Goal: Use online tool/utility: Utilize a website feature to perform a specific function

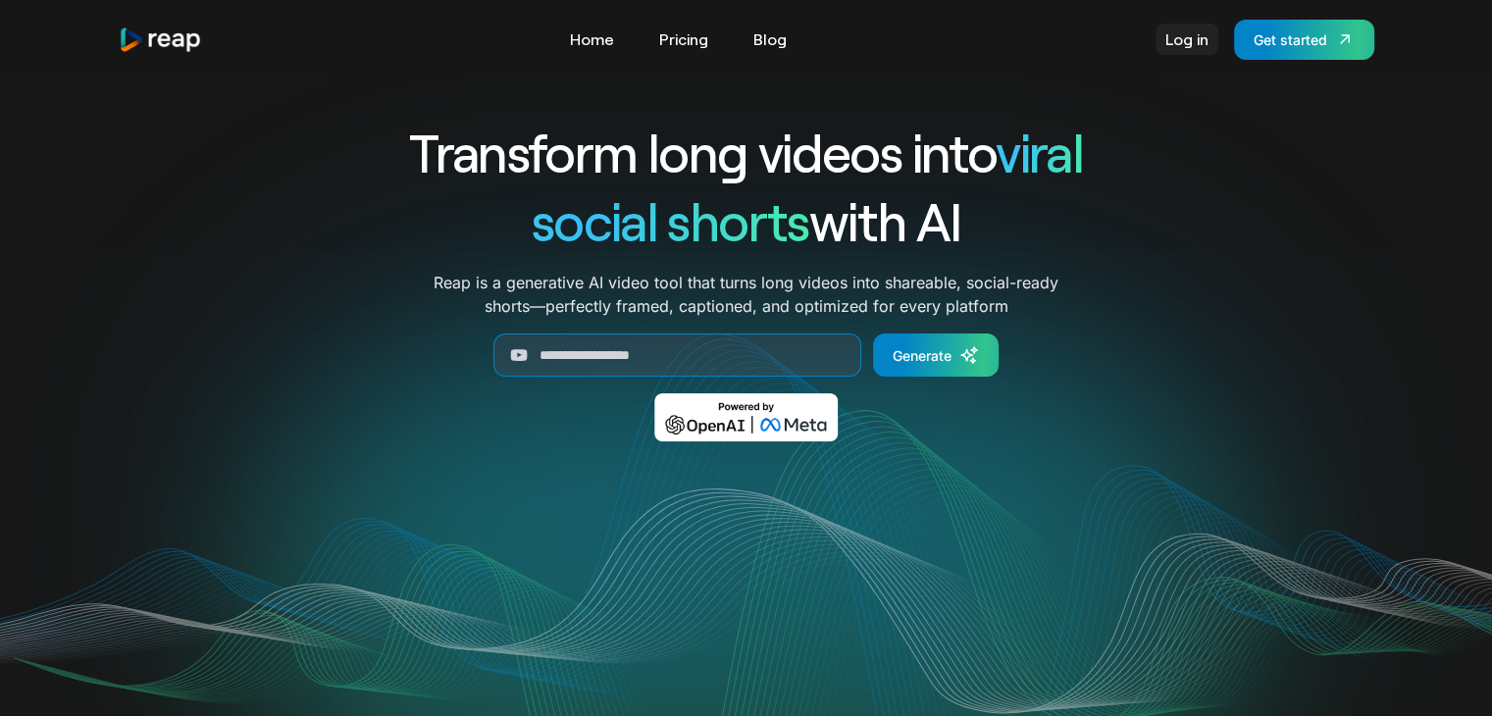
click at [1190, 53] on link "Log in" at bounding box center [1187, 39] width 63 height 31
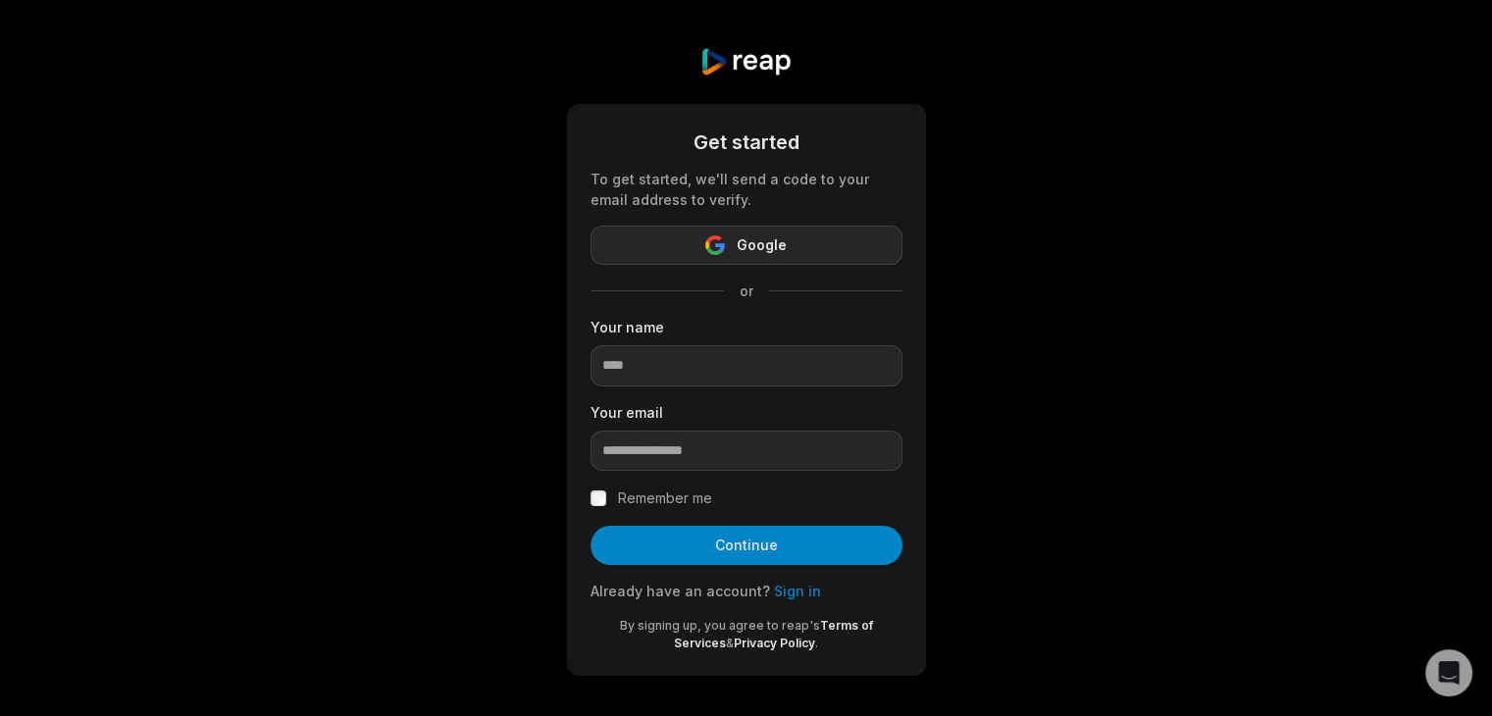
click at [745, 253] on span "Google" at bounding box center [762, 245] width 50 height 24
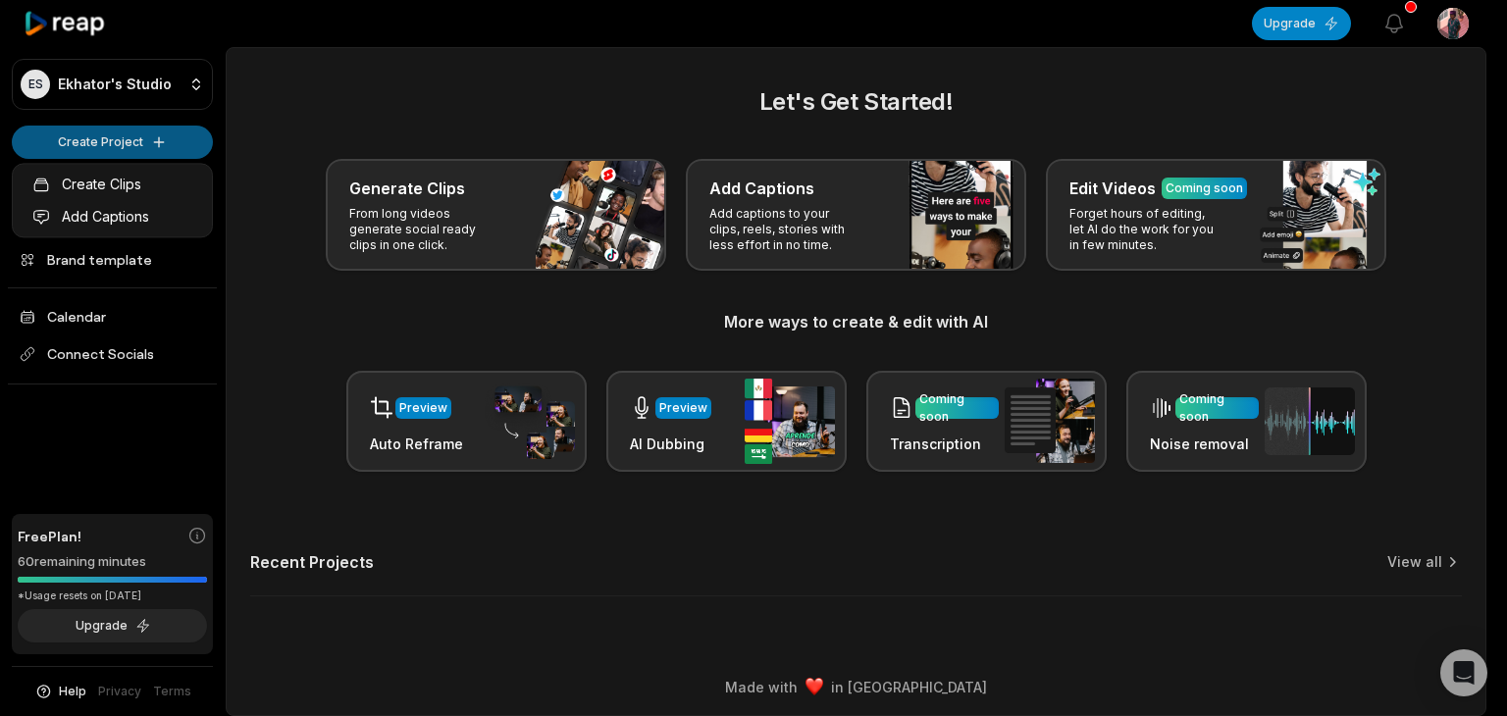
click at [114, 145] on html "[PERSON_NAME] Studio Create Project Home Projects Brand template Calendar Conne…" at bounding box center [753, 358] width 1507 height 716
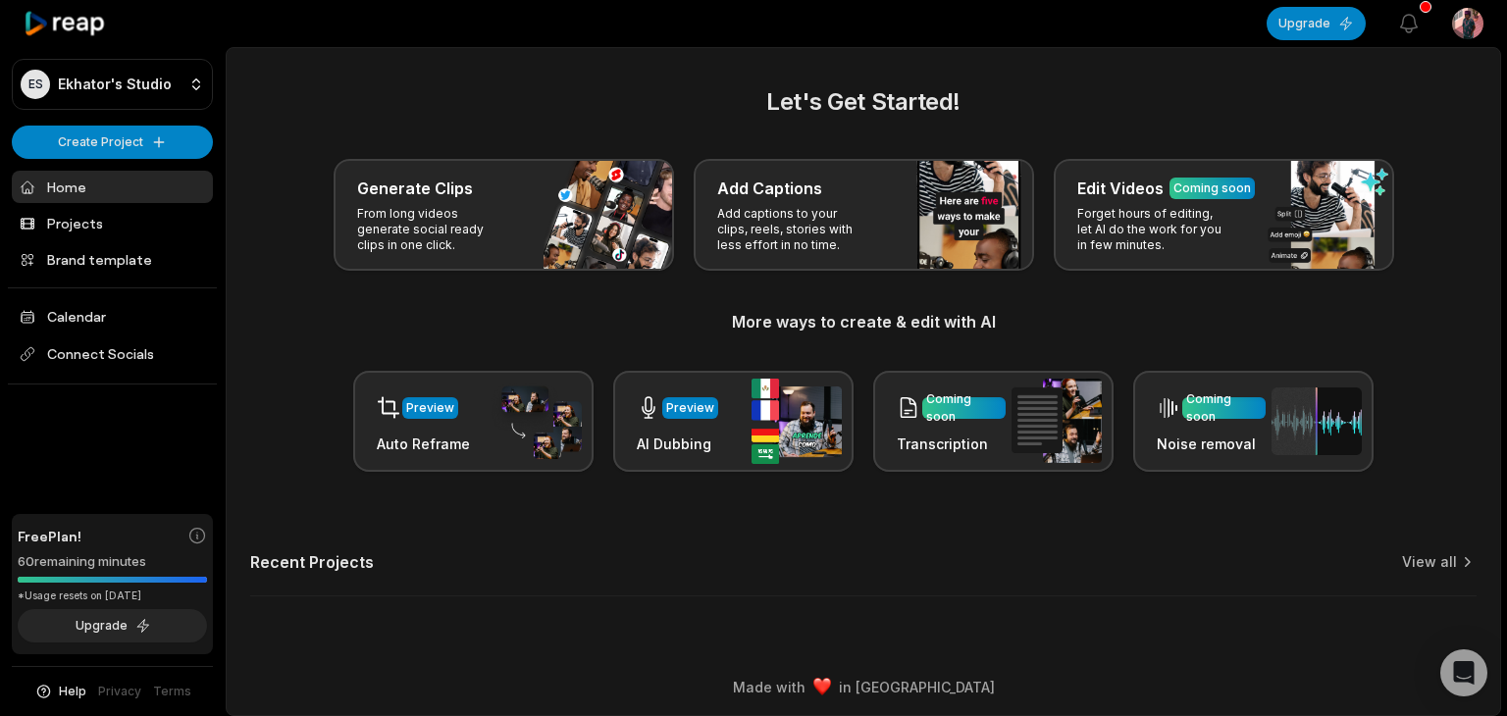
click at [155, 146] on html "[PERSON_NAME] Studio Create Project Home Projects Brand template Calendar Conne…" at bounding box center [753, 358] width 1507 height 716
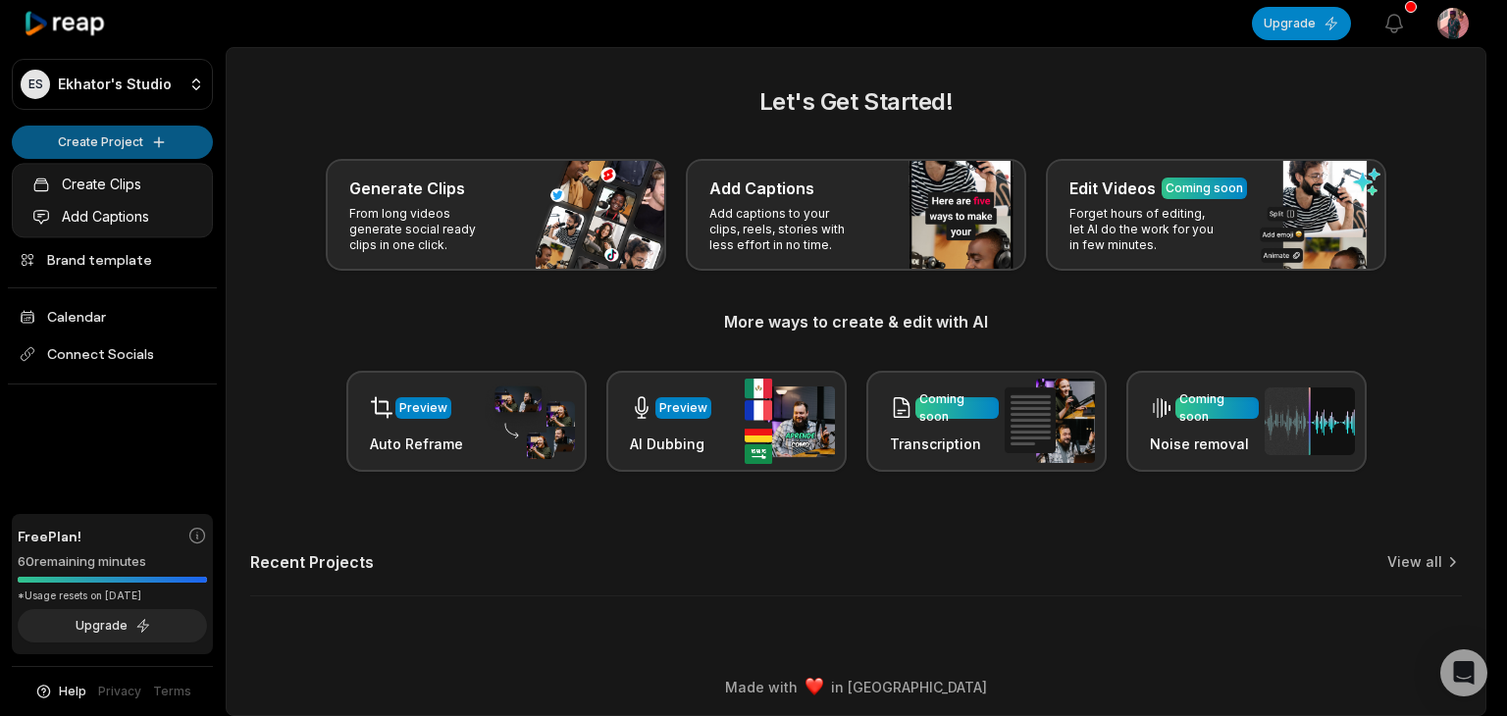
click at [137, 142] on html "[PERSON_NAME] Studio Create Project Home Projects Brand template Calendar Conne…" at bounding box center [753, 358] width 1507 height 716
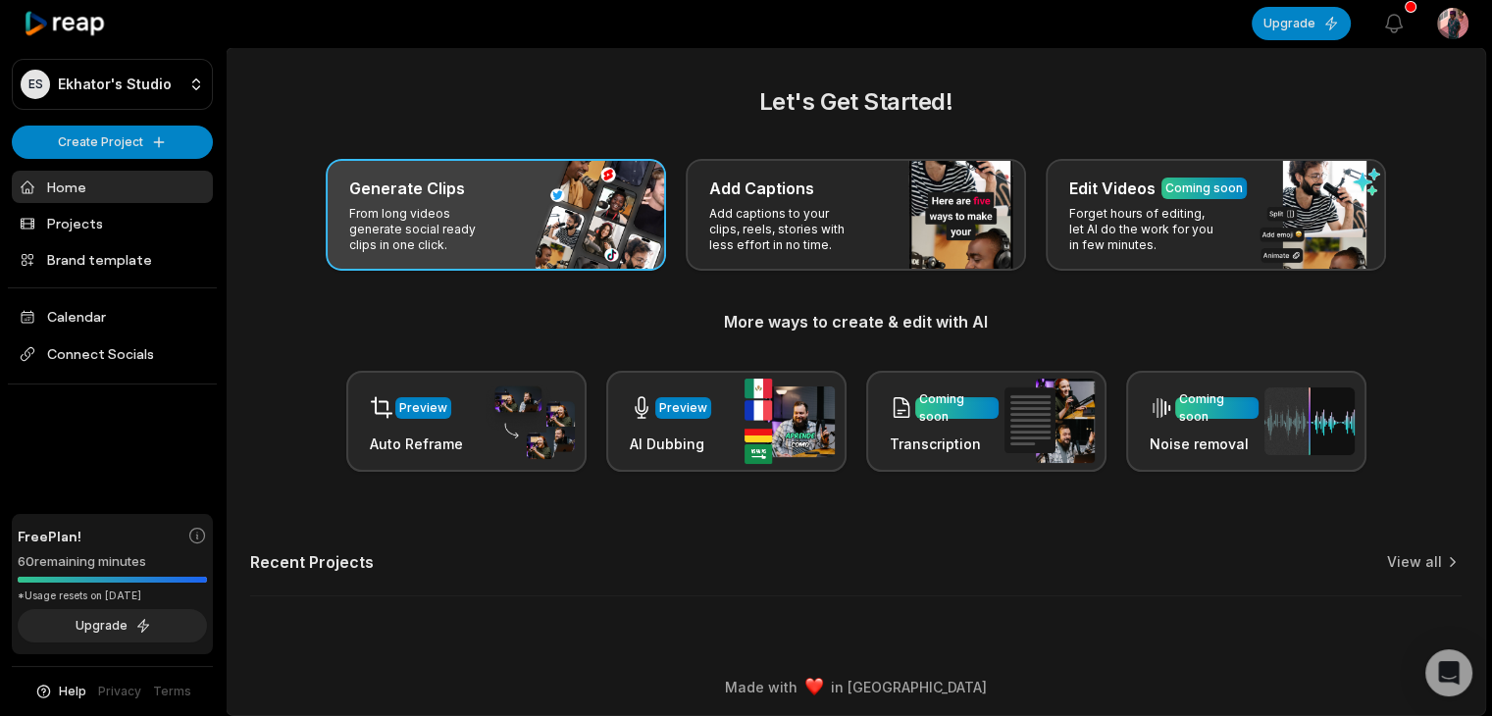
click at [494, 223] on p "From long videos generate social ready clips in one click." at bounding box center [425, 229] width 152 height 47
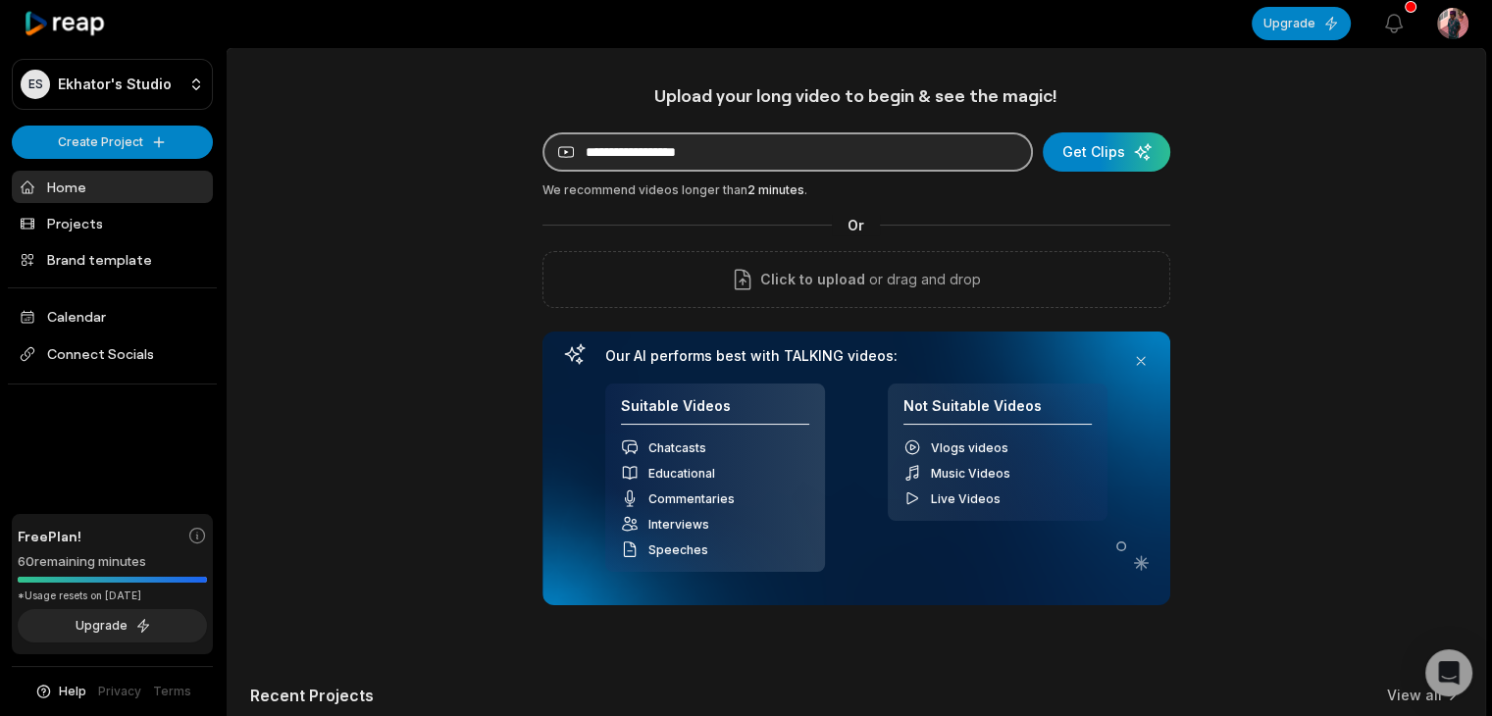
click at [667, 153] on input at bounding box center [787, 151] width 490 height 39
paste input "**********"
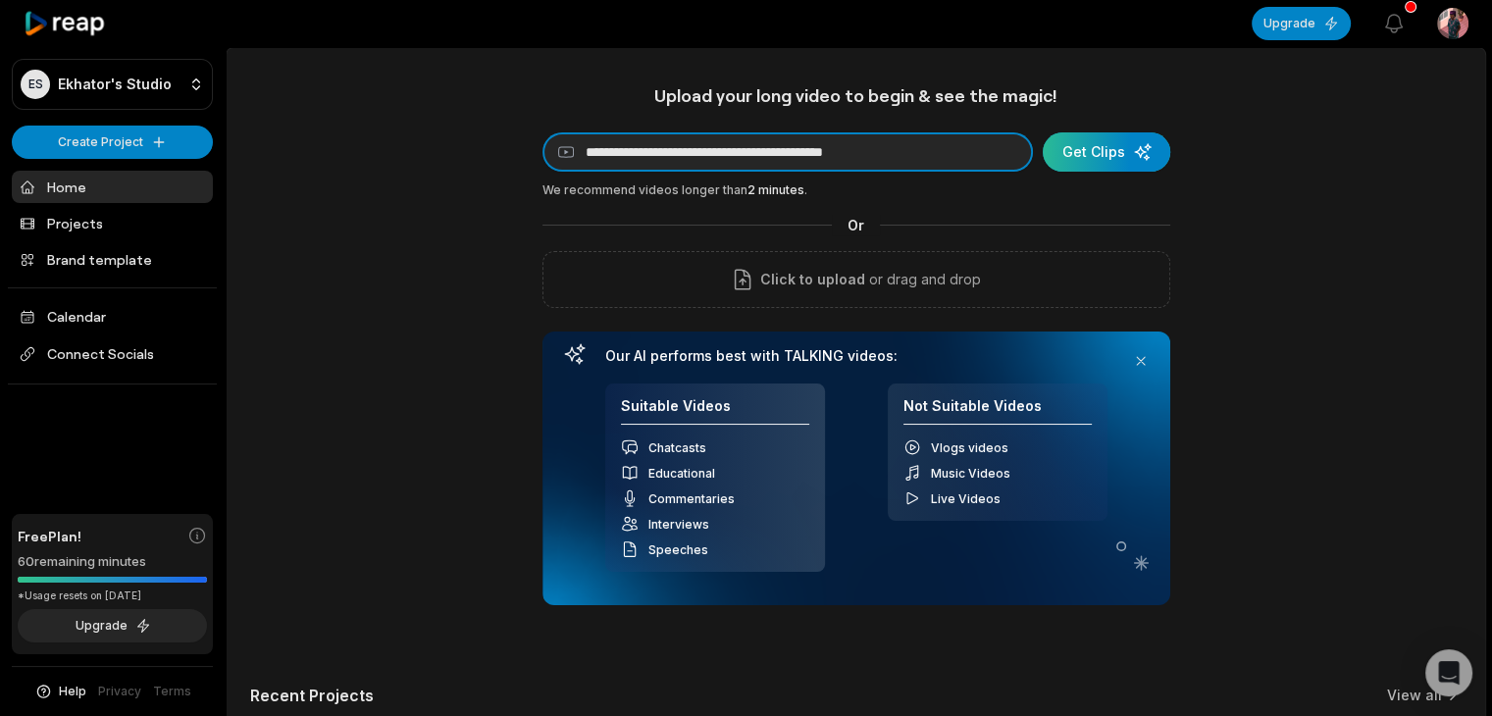
type input "**********"
click at [1086, 151] on div "submit" at bounding box center [1107, 151] width 128 height 39
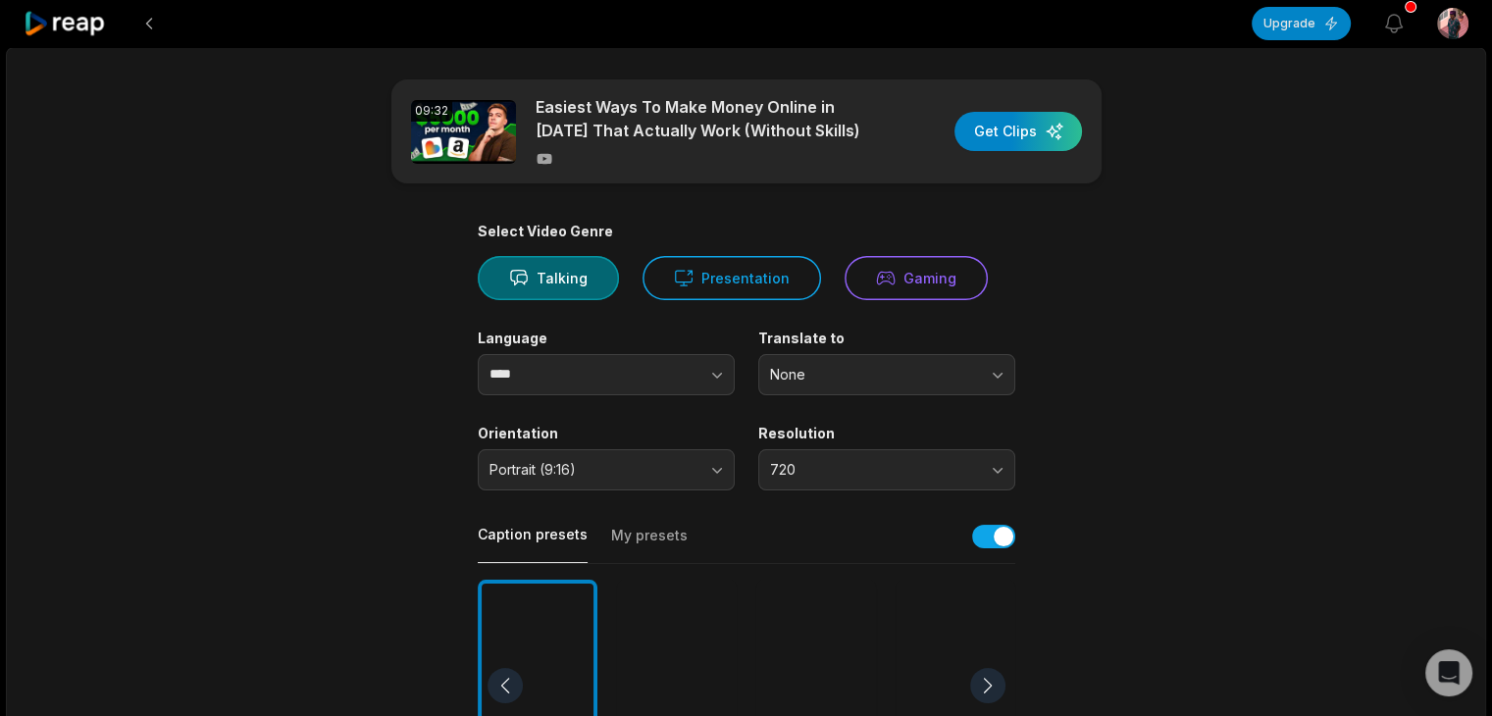
click at [808, 671] on div at bounding box center [816, 686] width 120 height 213
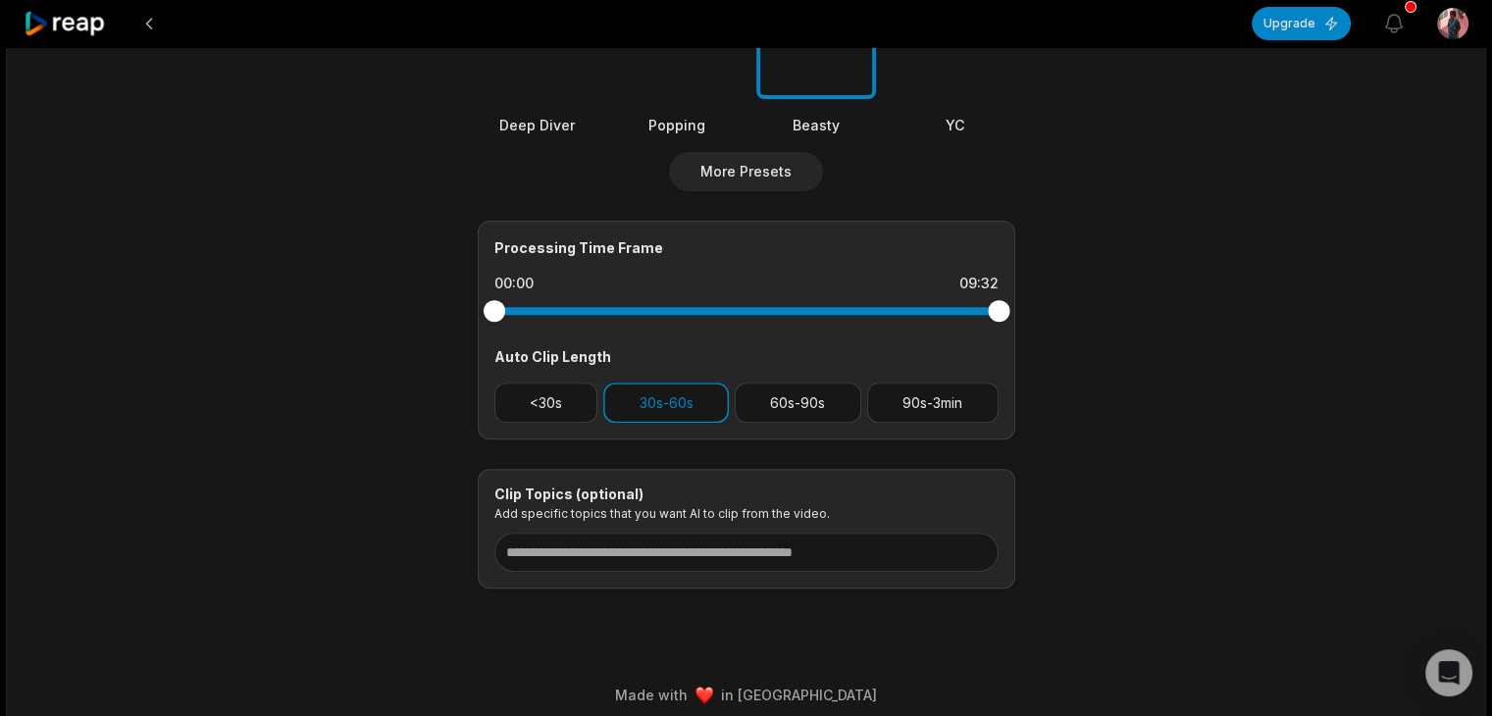
scroll to position [705, 0]
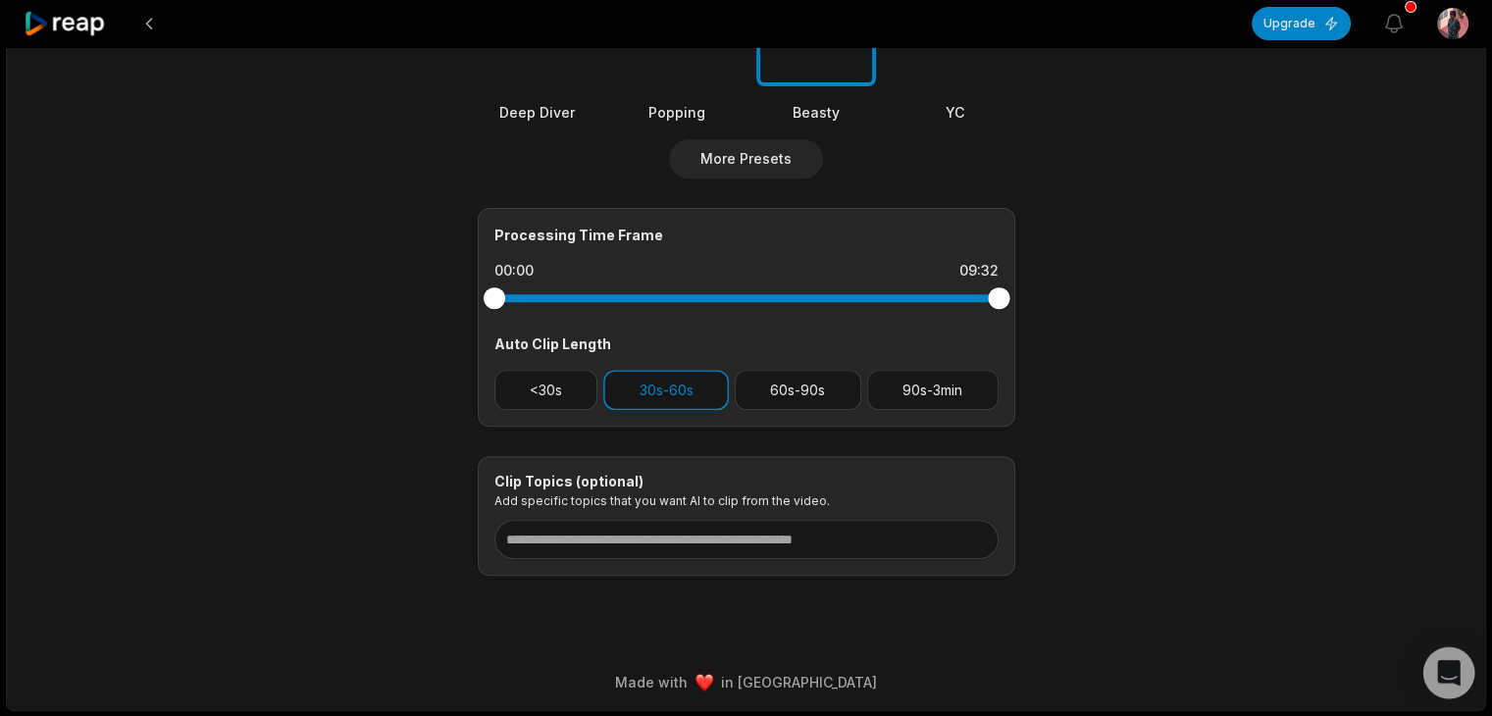
click at [1453, 674] on icon "Open Intercom Messenger" at bounding box center [1448, 673] width 23 height 26
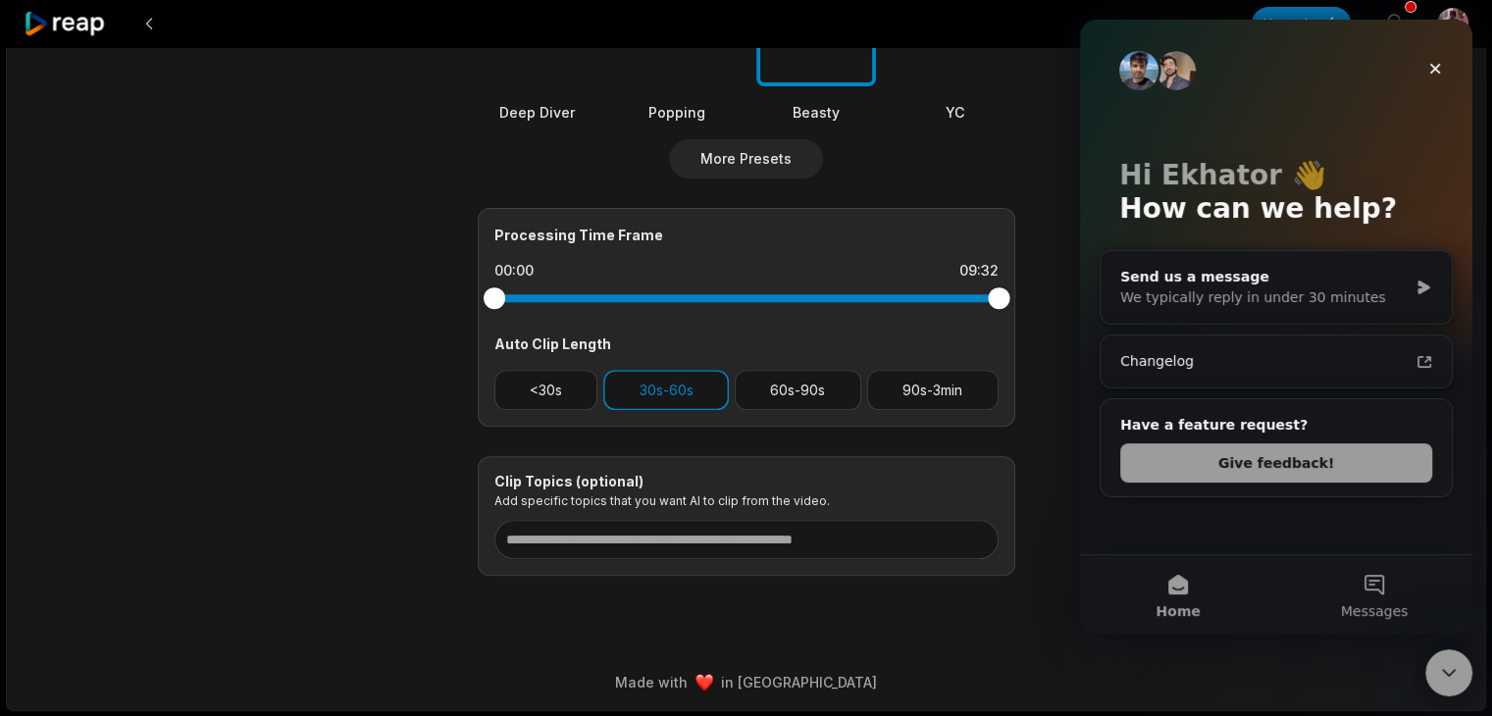
scroll to position [78, 0]
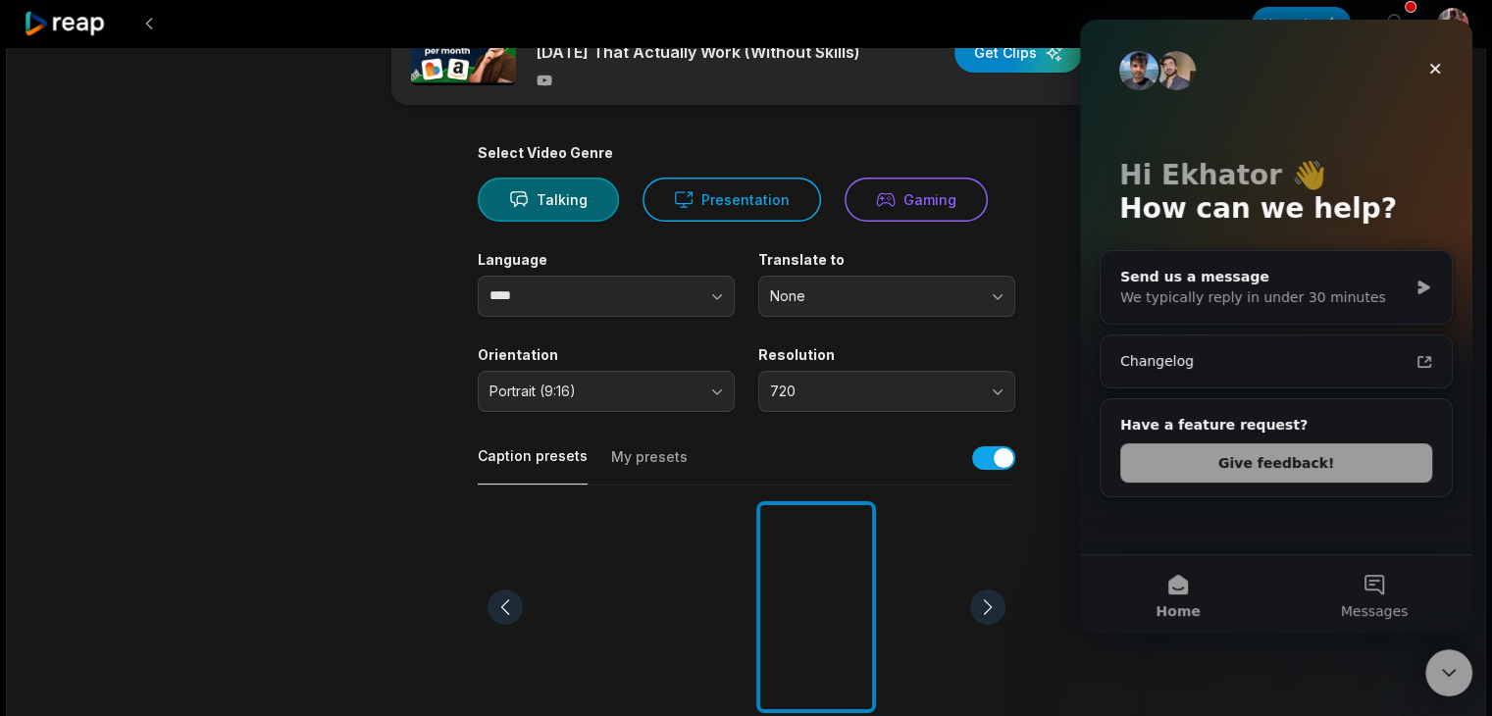
click at [992, 606] on div at bounding box center [987, 607] width 35 height 35
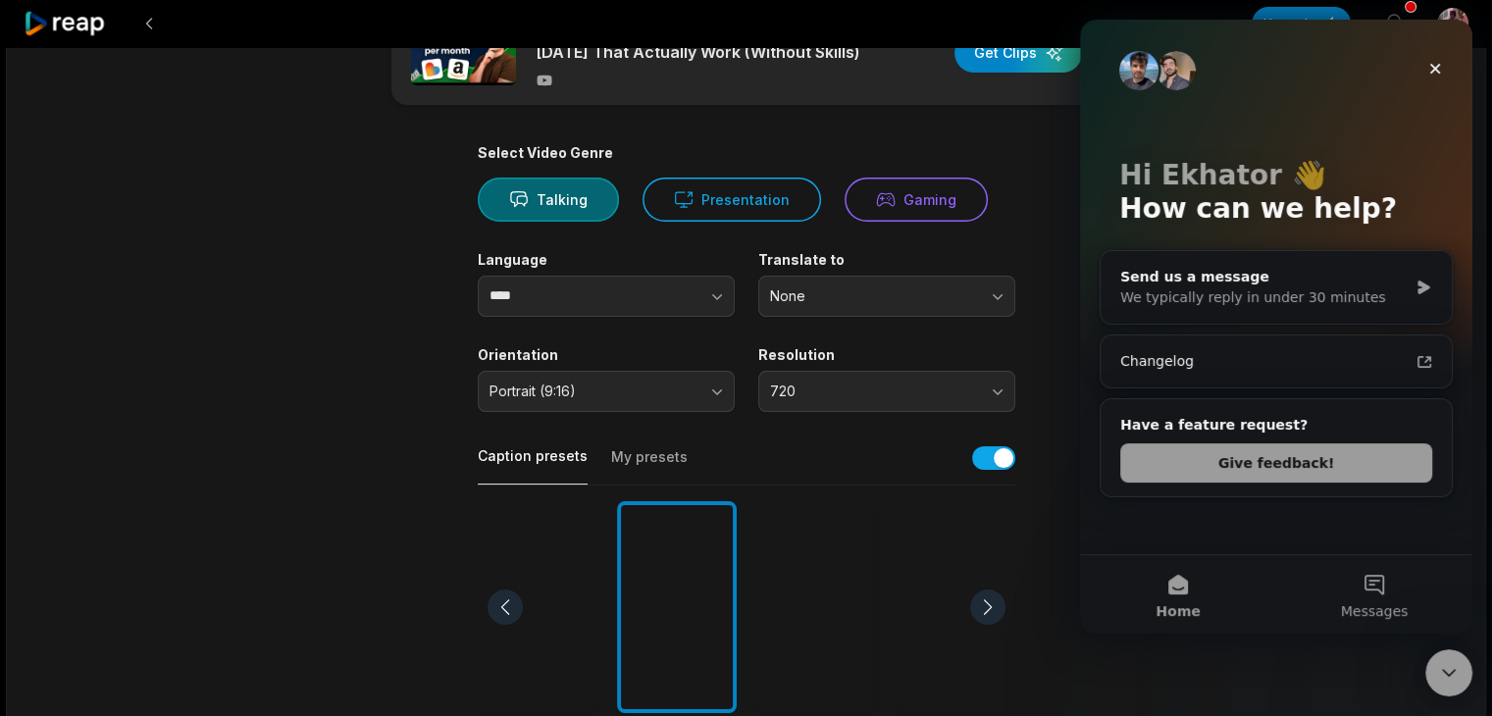
click at [992, 606] on div at bounding box center [987, 607] width 35 height 35
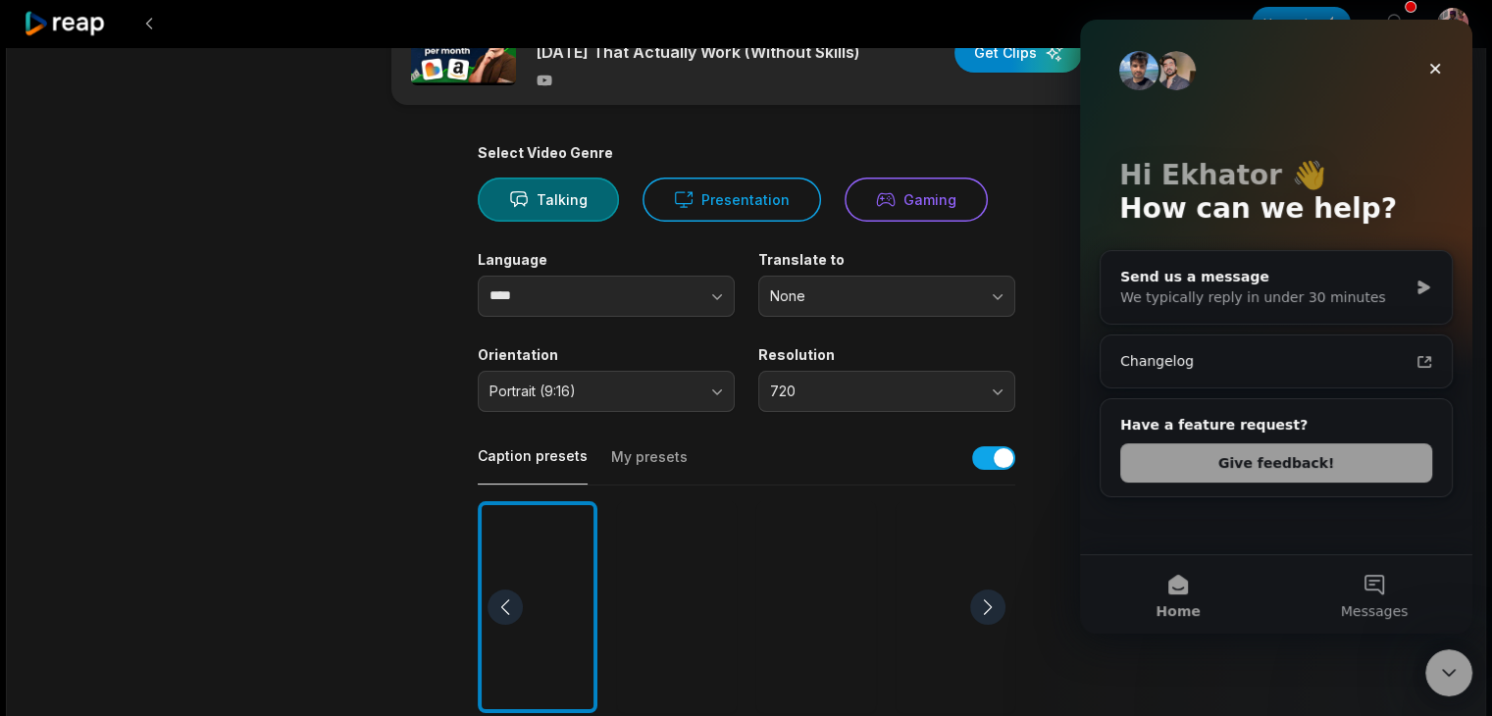
click at [992, 606] on div at bounding box center [987, 607] width 35 height 35
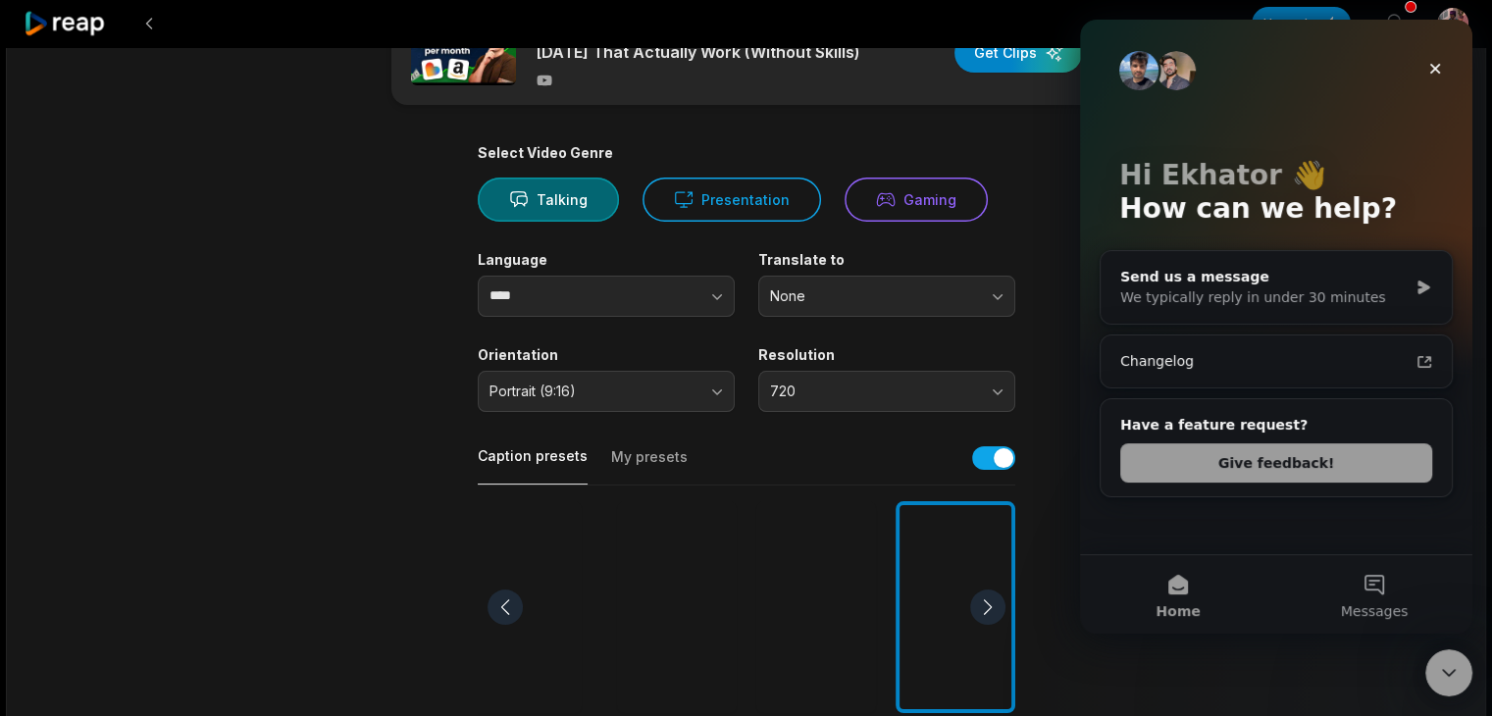
click at [992, 606] on div at bounding box center [987, 607] width 35 height 35
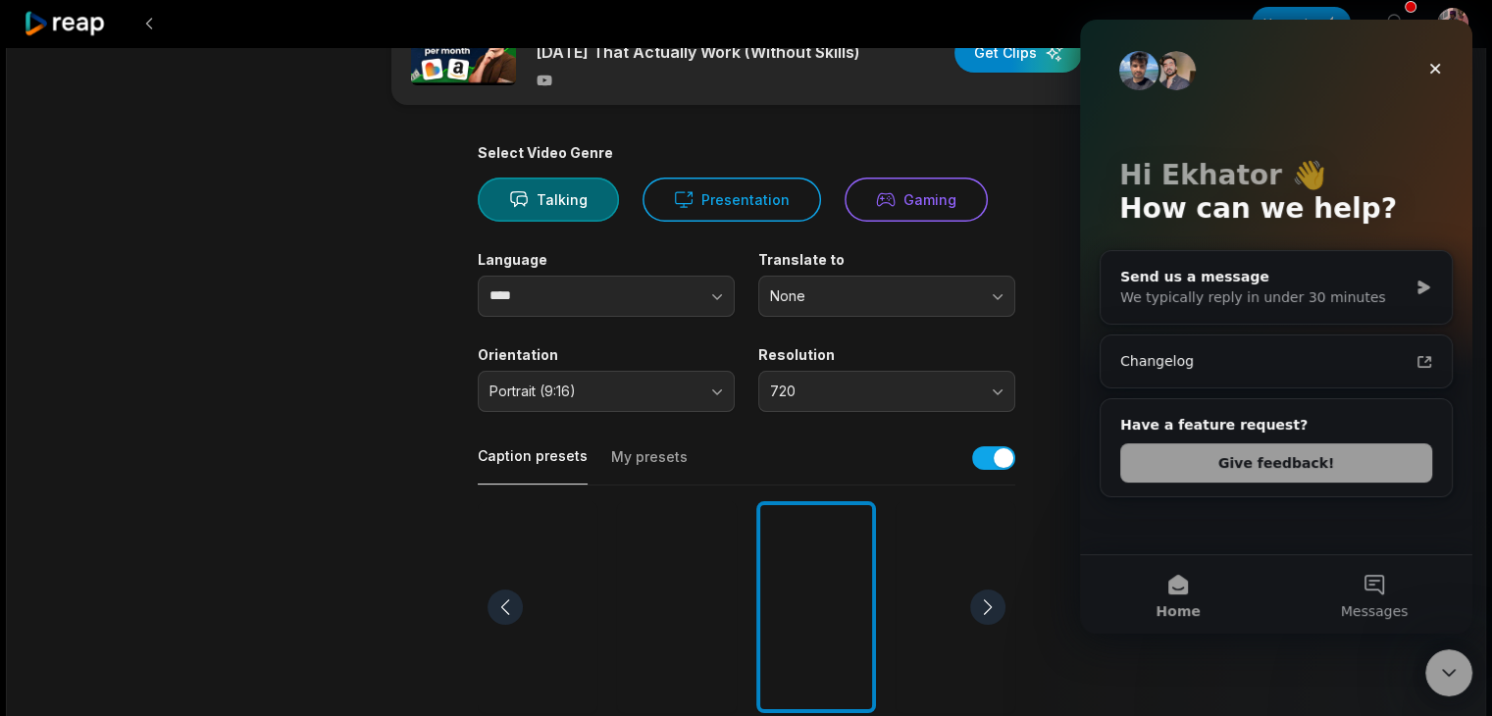
click at [992, 606] on div at bounding box center [987, 607] width 35 height 35
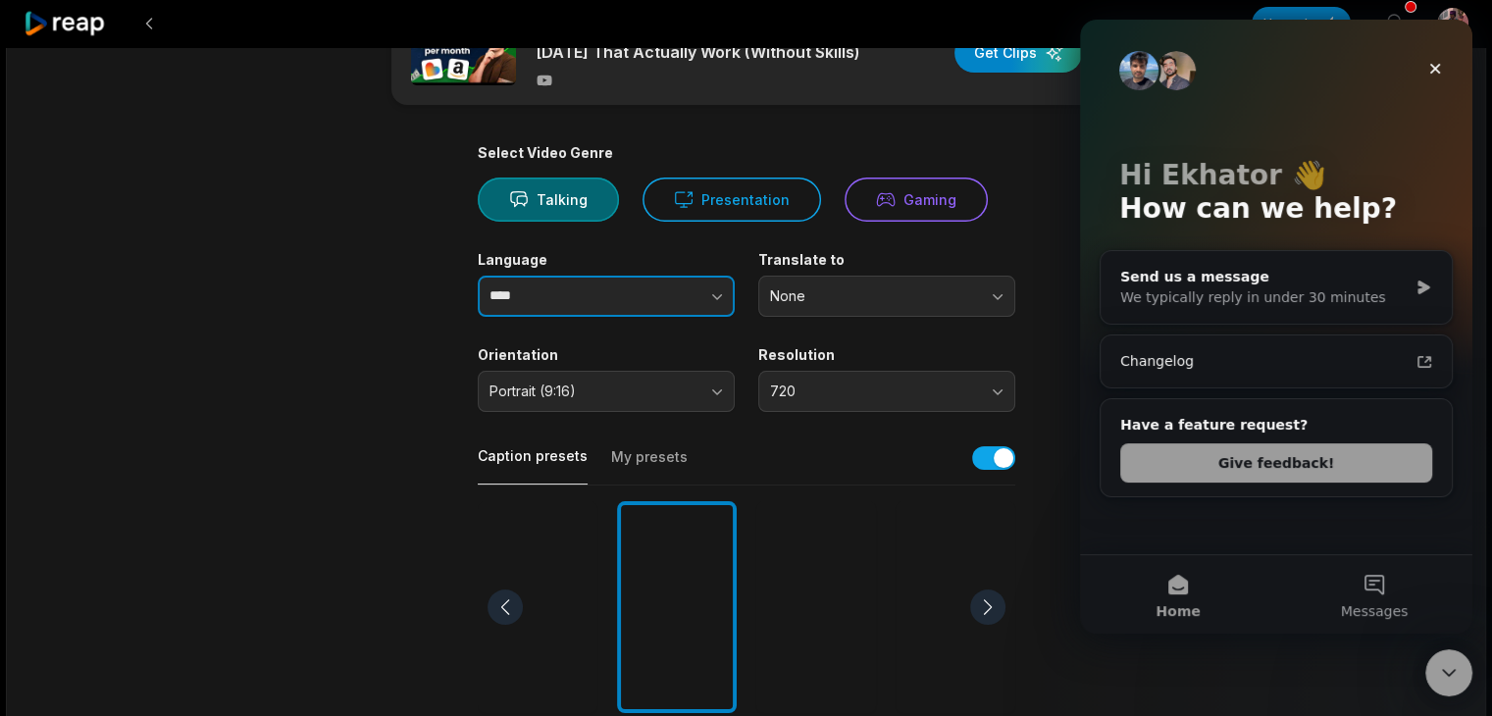
click at [712, 291] on icon "button" at bounding box center [717, 296] width 20 height 20
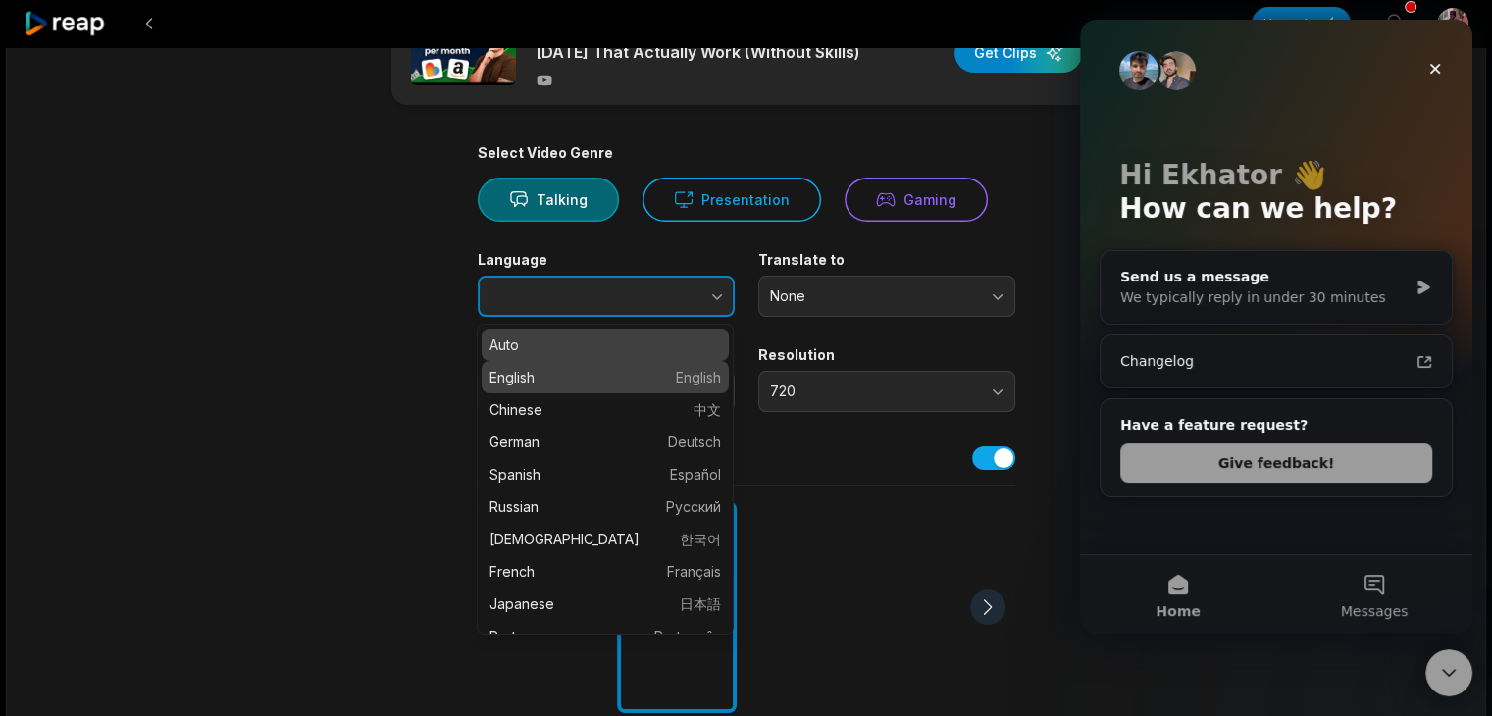
type input "*******"
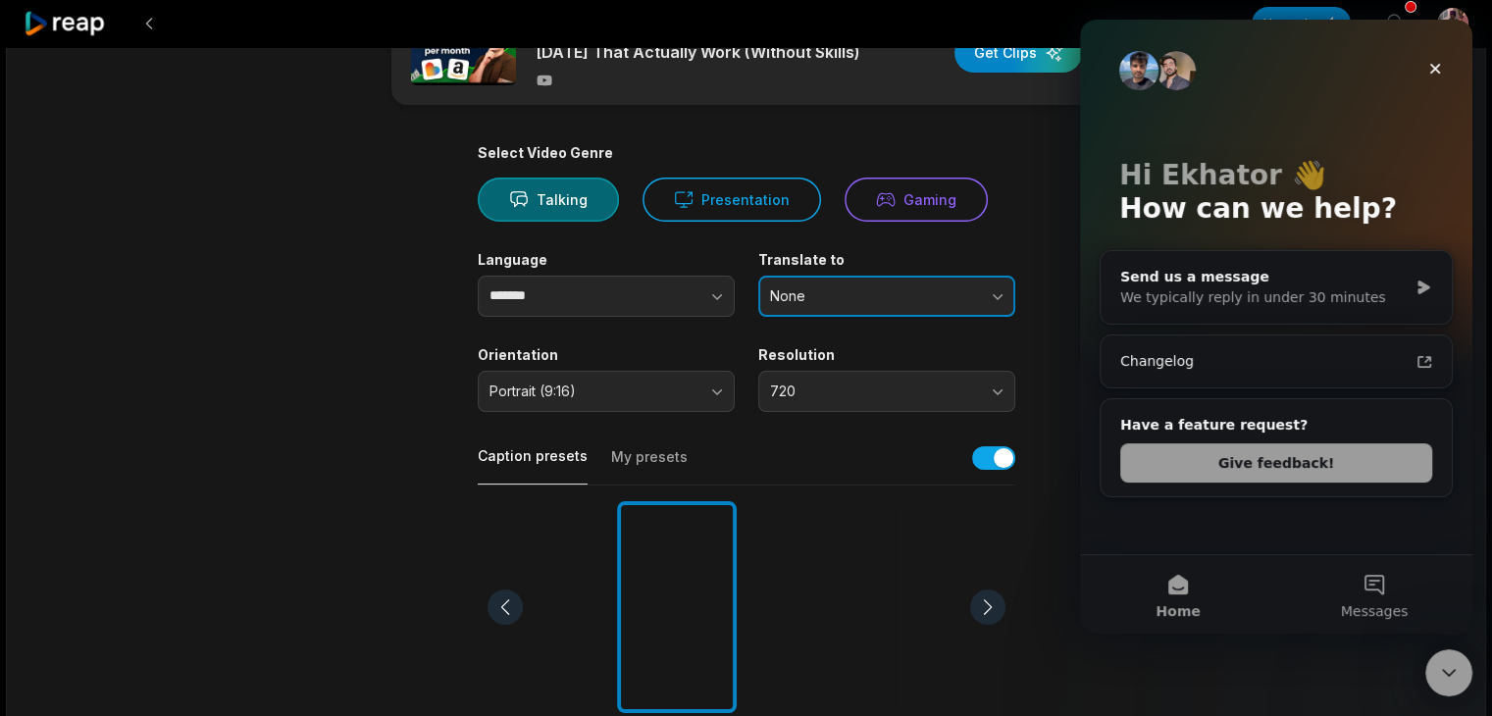
click at [1001, 291] on button "None" at bounding box center [886, 296] width 257 height 41
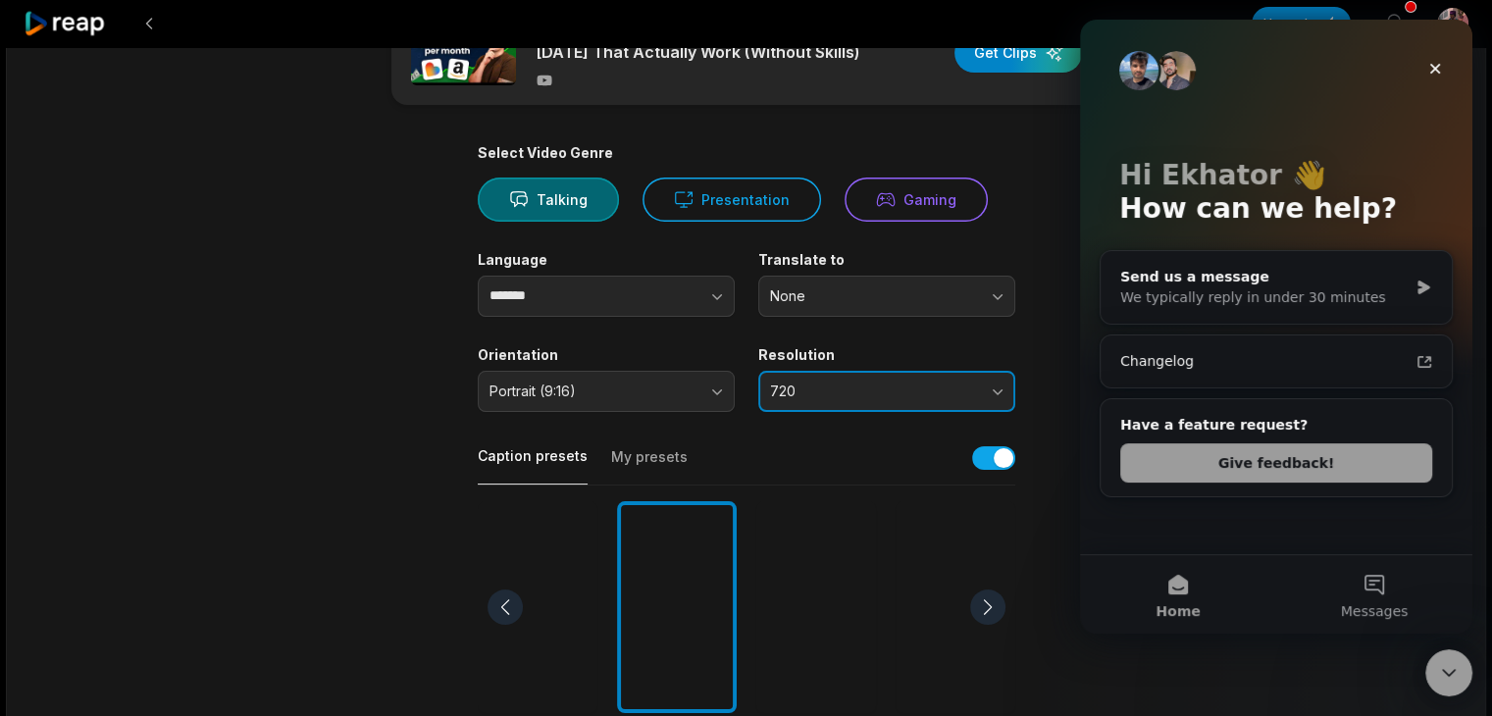
click at [1002, 385] on button "720" at bounding box center [886, 391] width 257 height 41
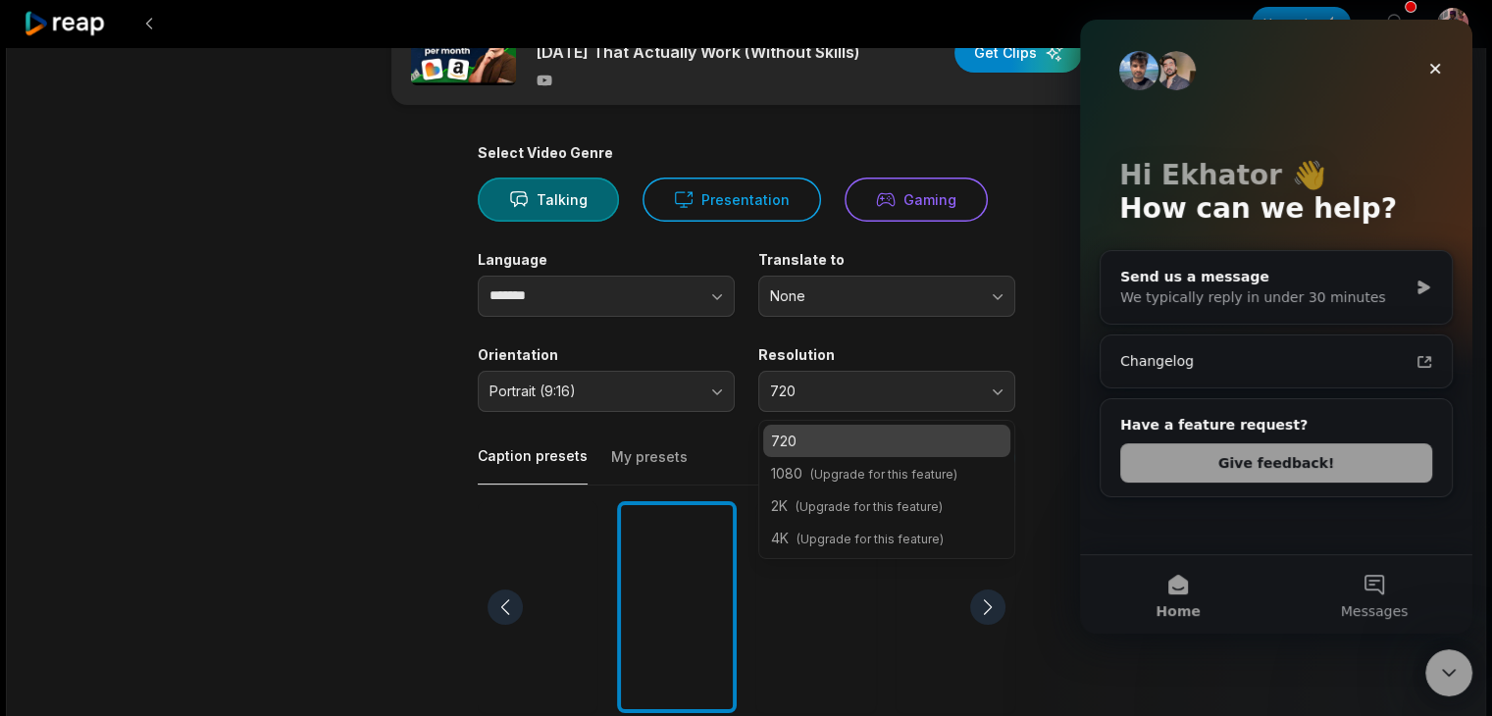
click at [946, 451] on div "720" at bounding box center [886, 441] width 247 height 32
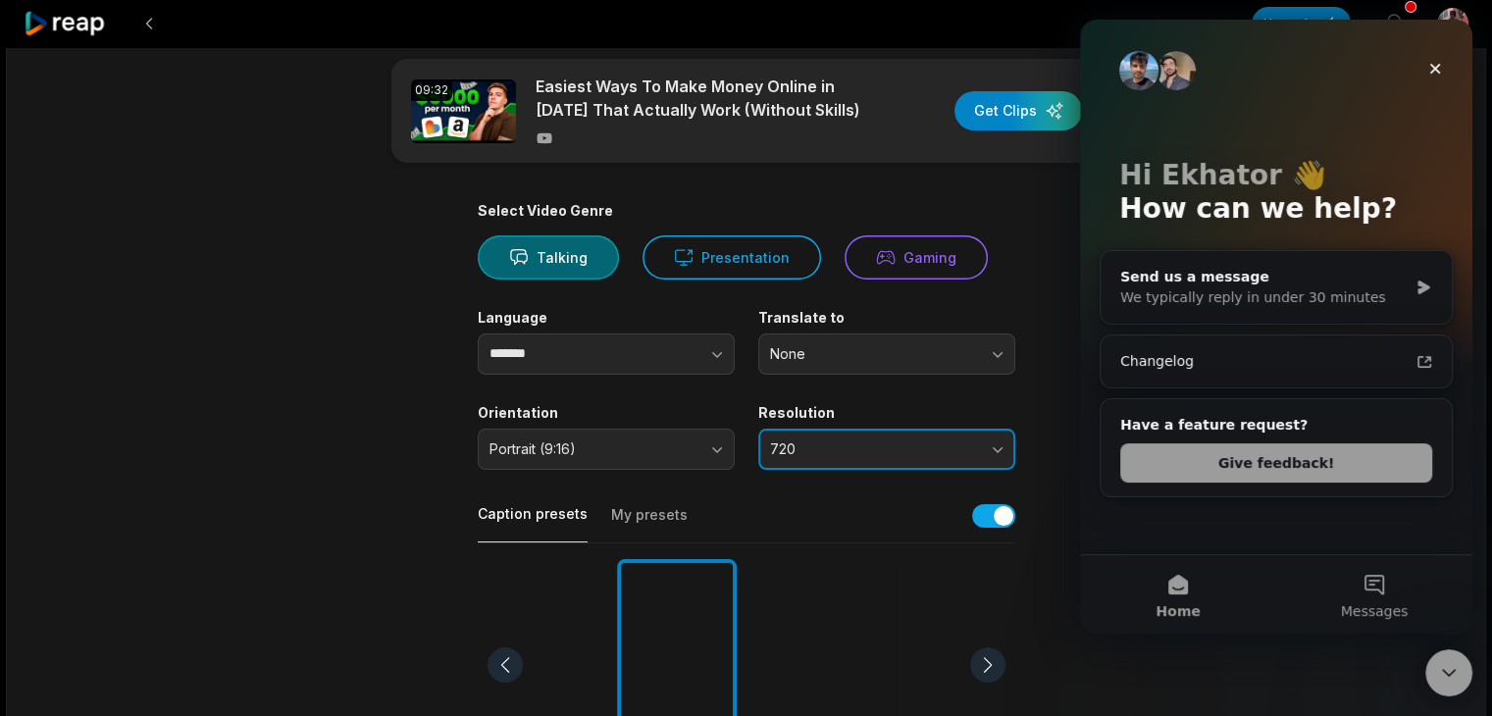
scroll to position [0, 0]
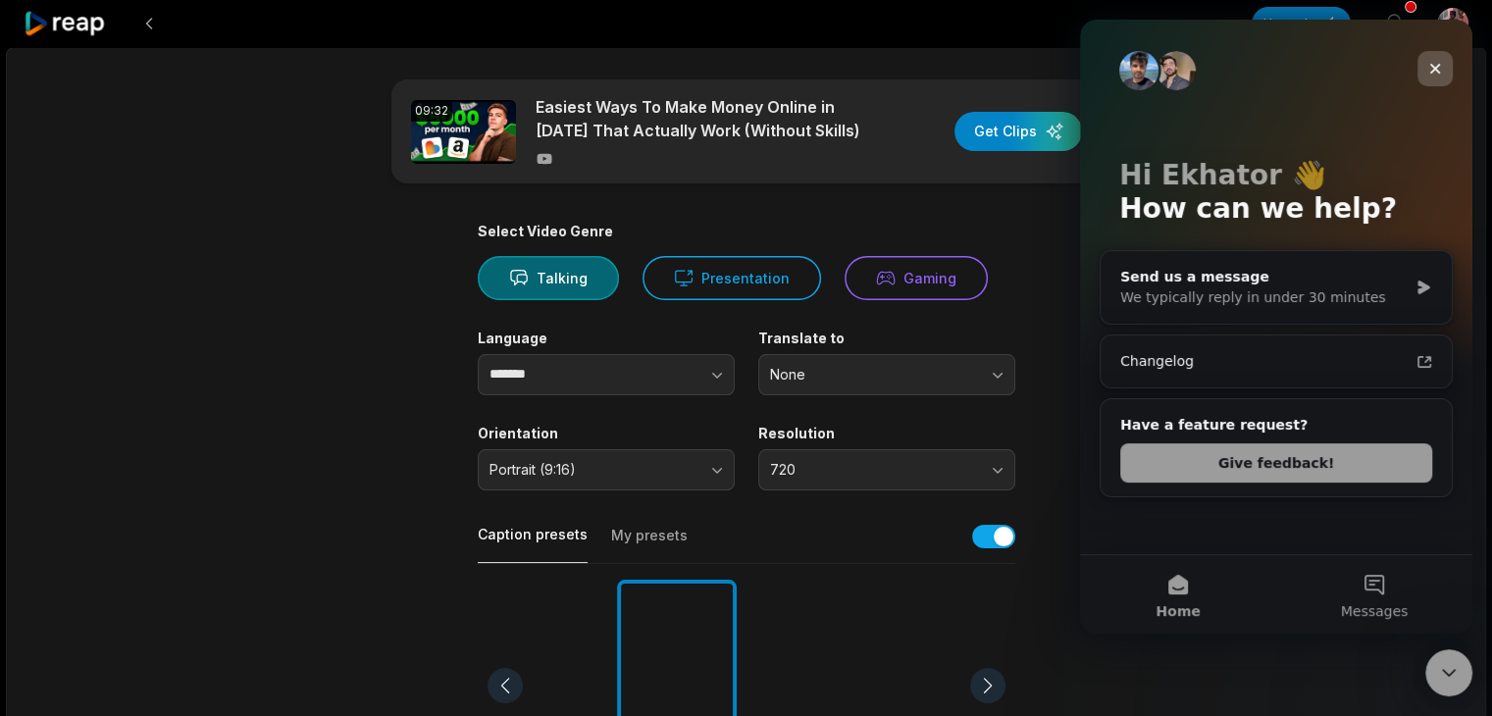
click at [1430, 62] on icon "Close" at bounding box center [1435, 69] width 16 height 16
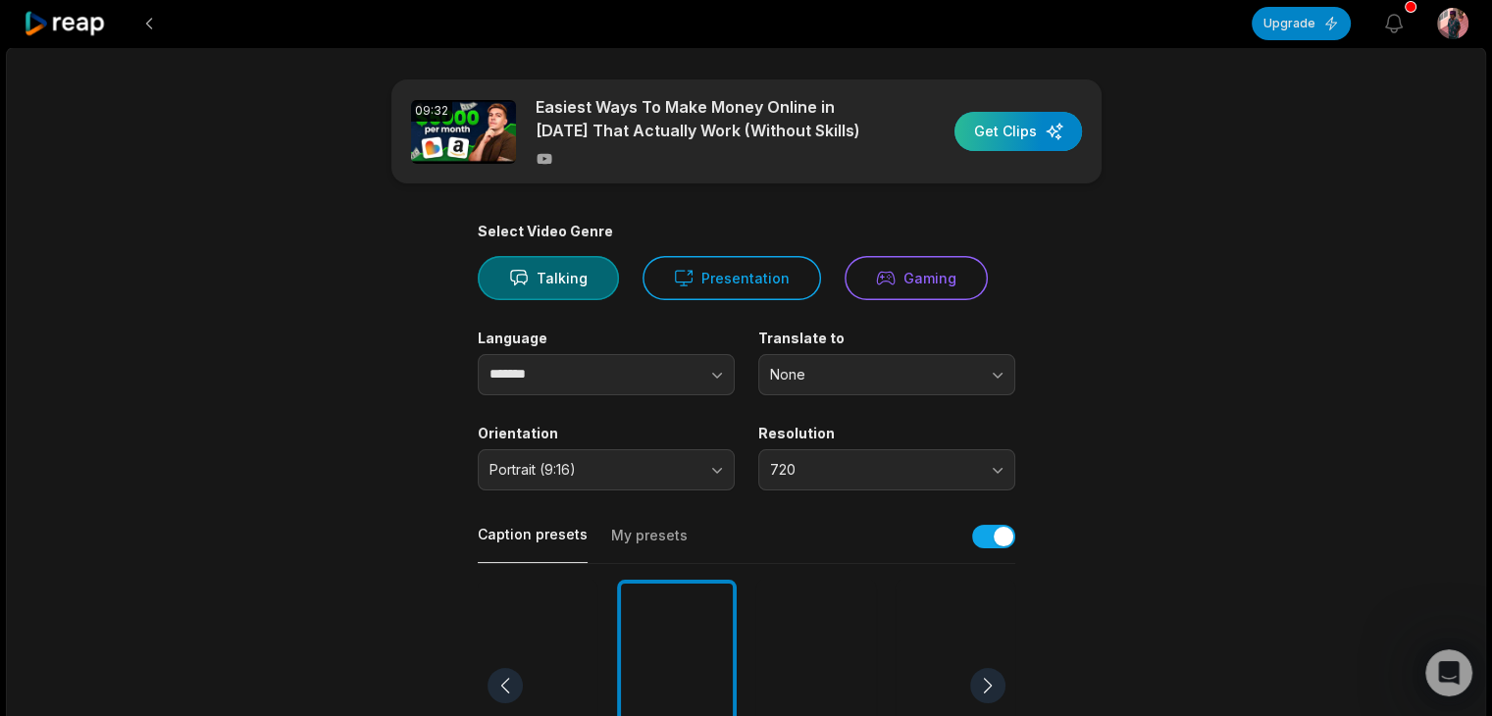
click at [1016, 122] on div "button" at bounding box center [1018, 131] width 128 height 39
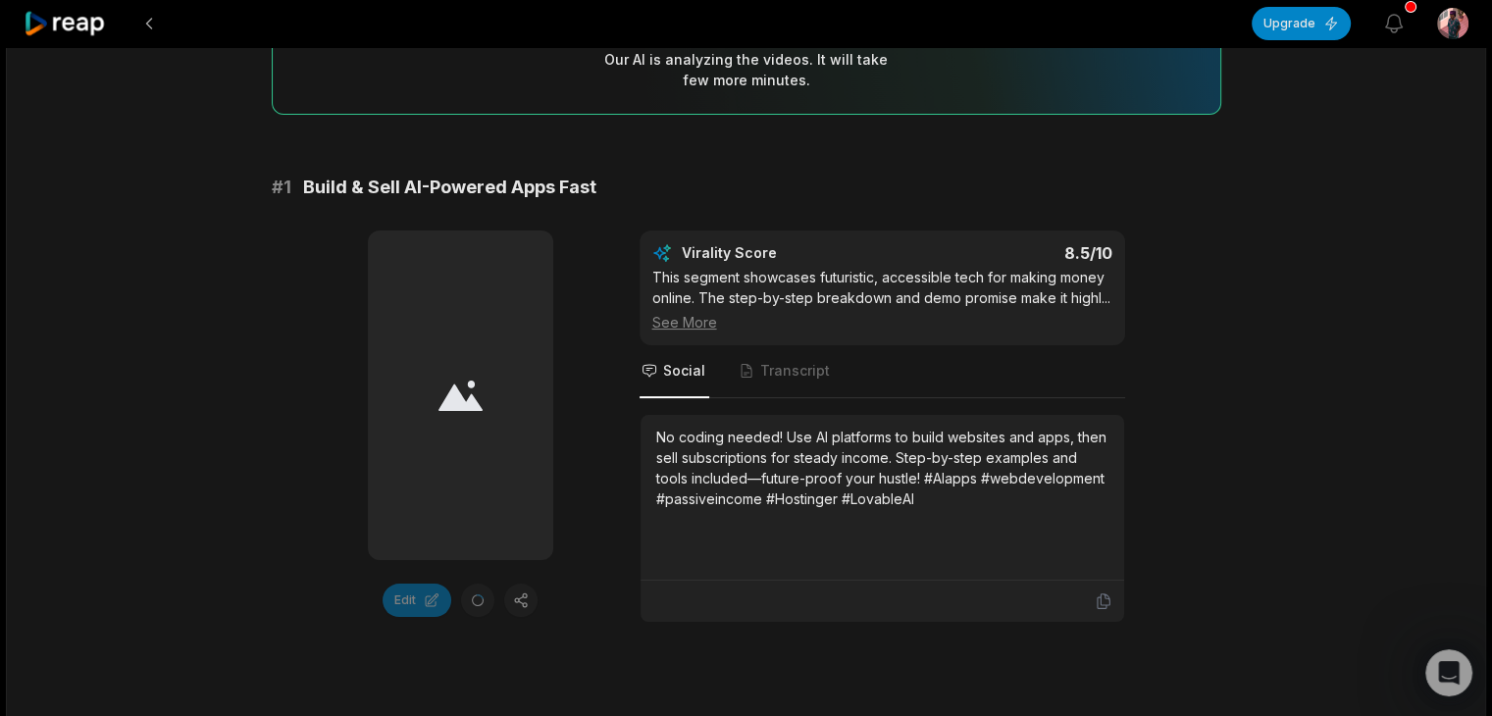
scroll to position [235, 0]
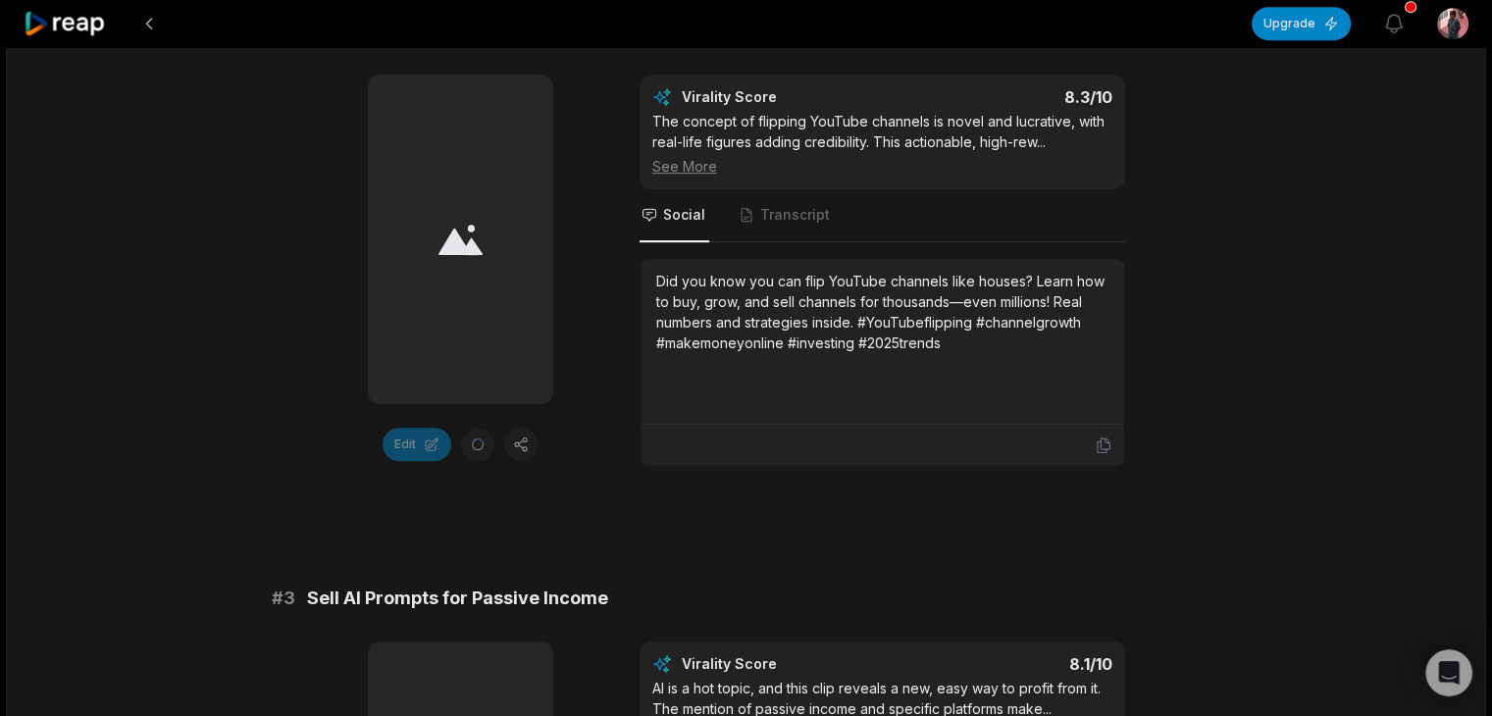
scroll to position [981, 0]
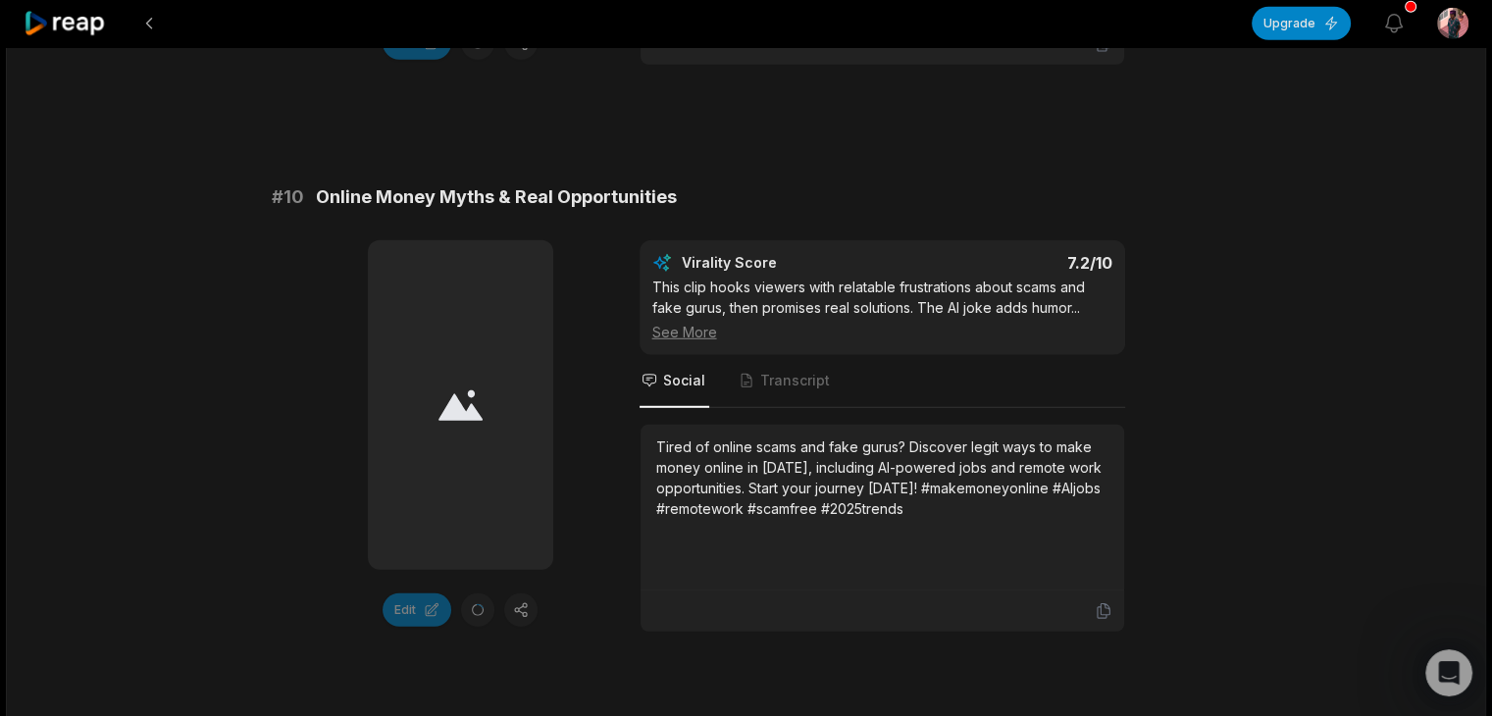
scroll to position [5411, 0]
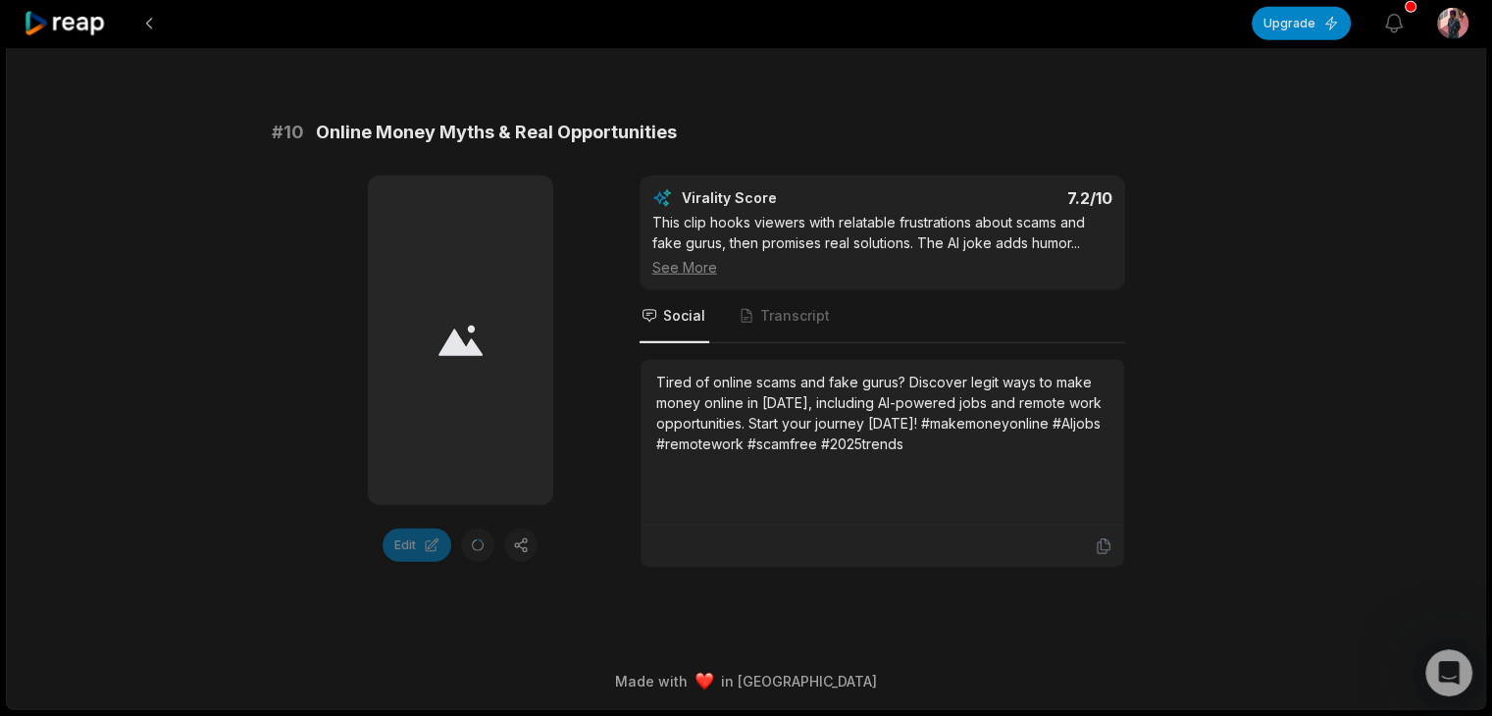
click at [700, 268] on div "See More" at bounding box center [882, 267] width 460 height 21
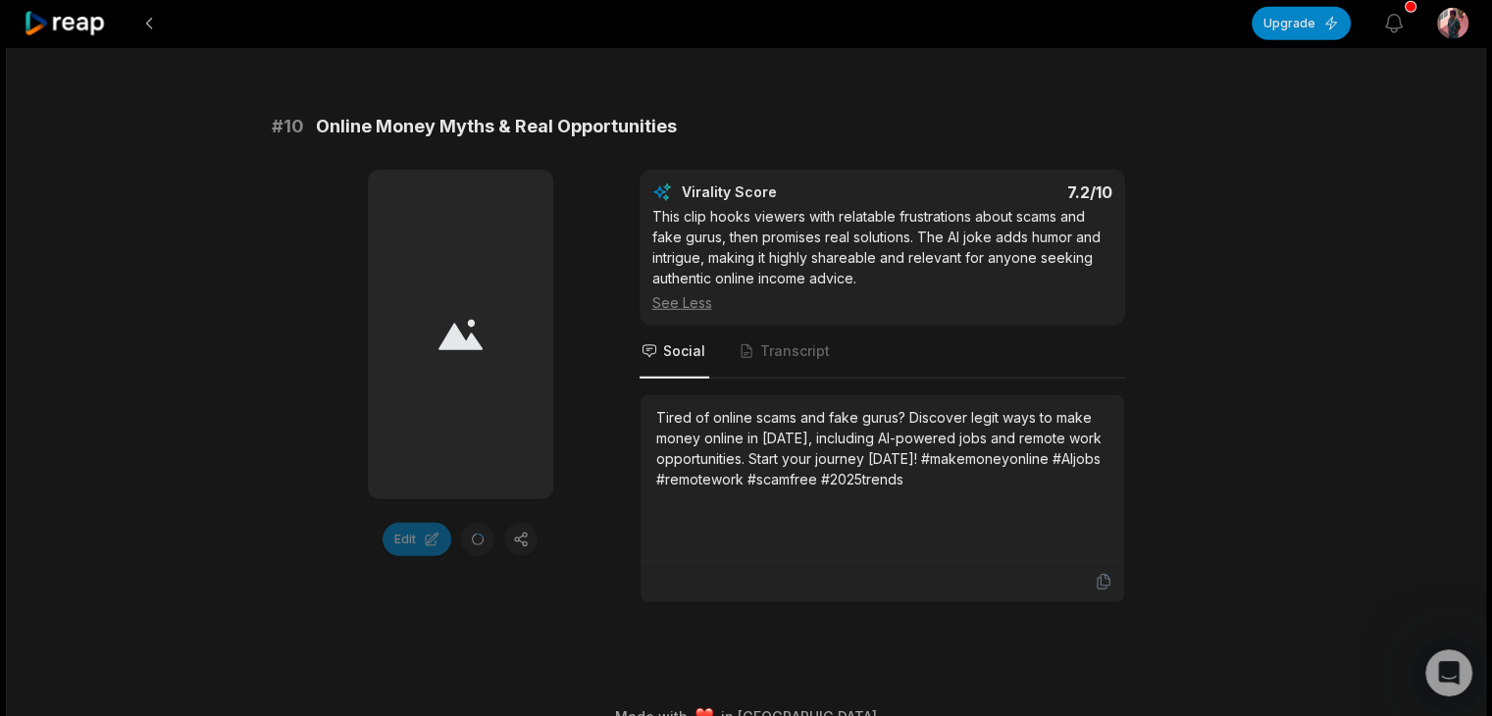
click at [1173, 413] on div "Edit Virality Score 7.2 /10 This clip hooks viewers with relatable frustrations…" at bounding box center [747, 387] width 950 height 434
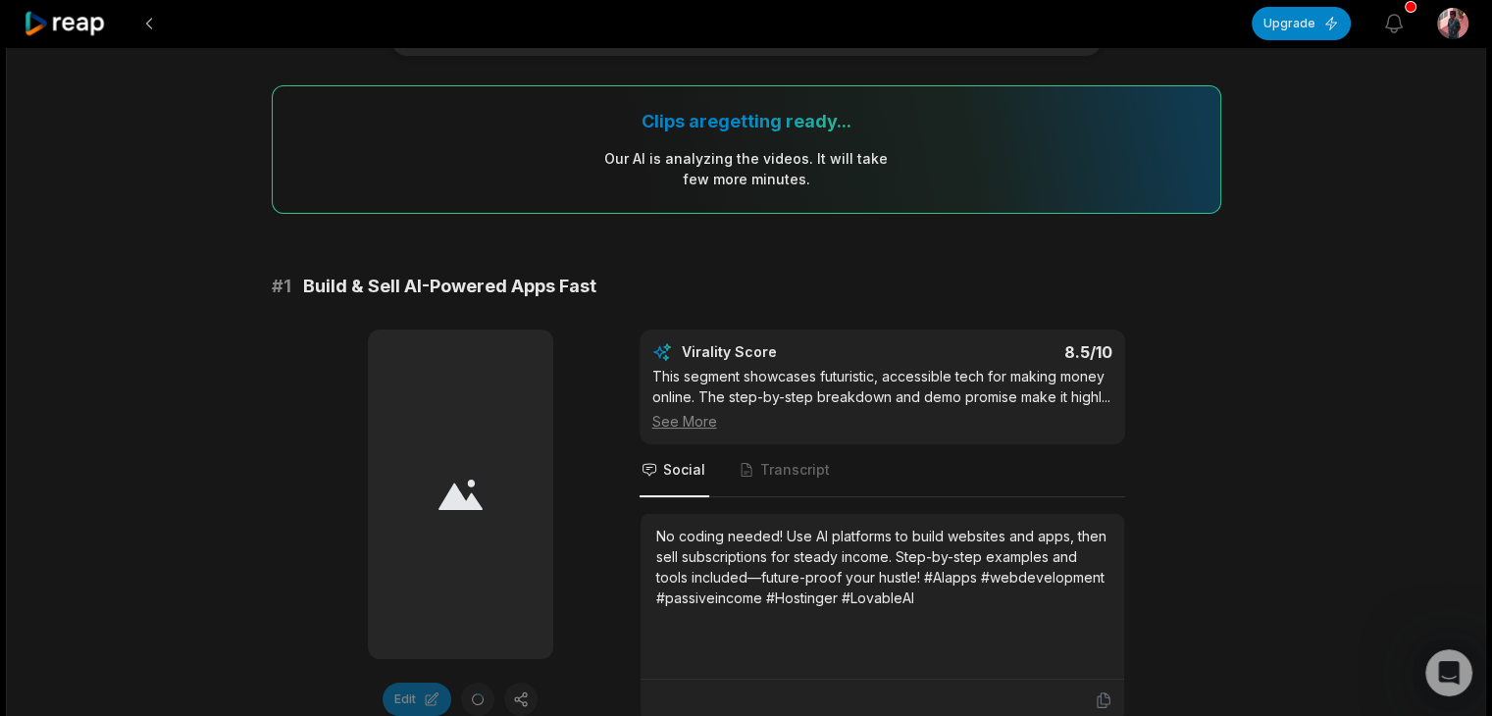
scroll to position [157, 0]
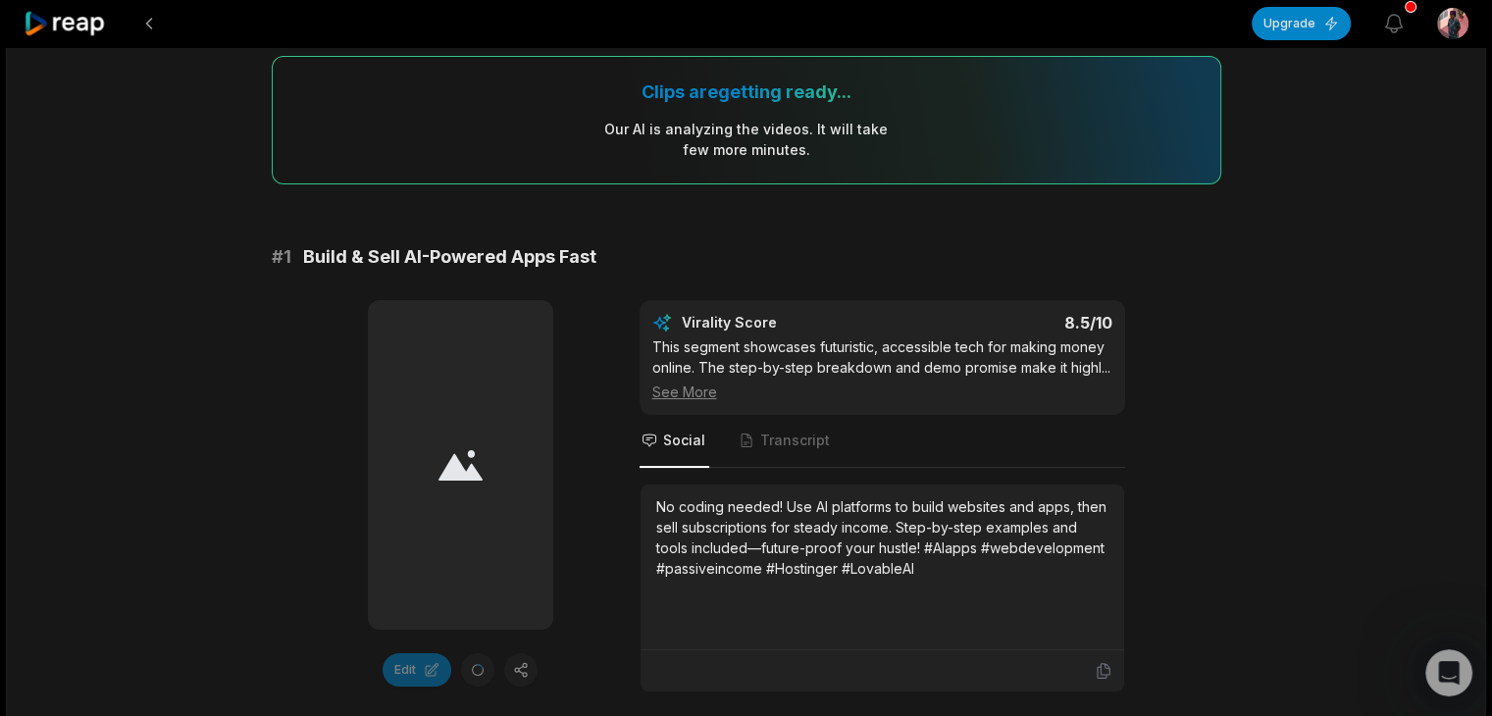
click at [460, 472] on icon at bounding box center [460, 465] width 44 height 30
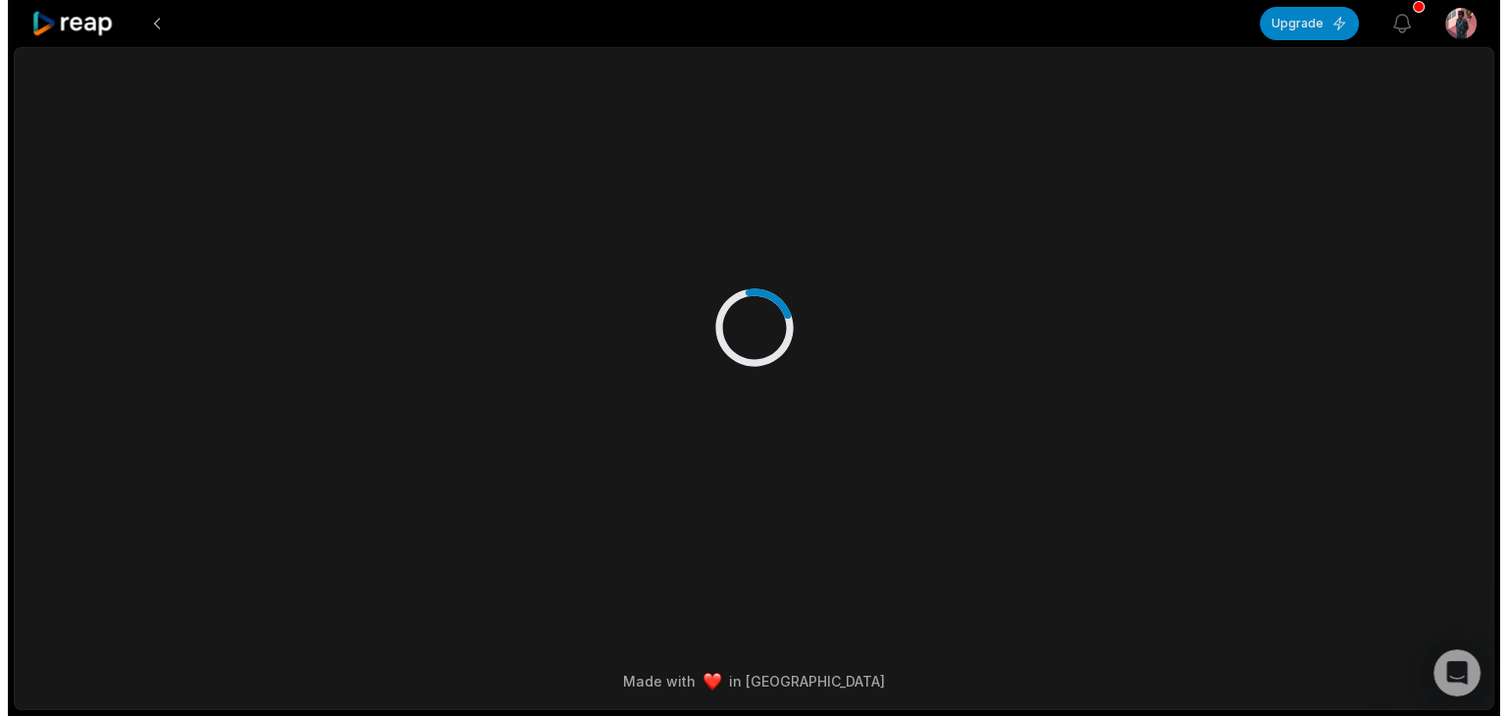
scroll to position [0, 0]
